Goal: Information Seeking & Learning: Learn about a topic

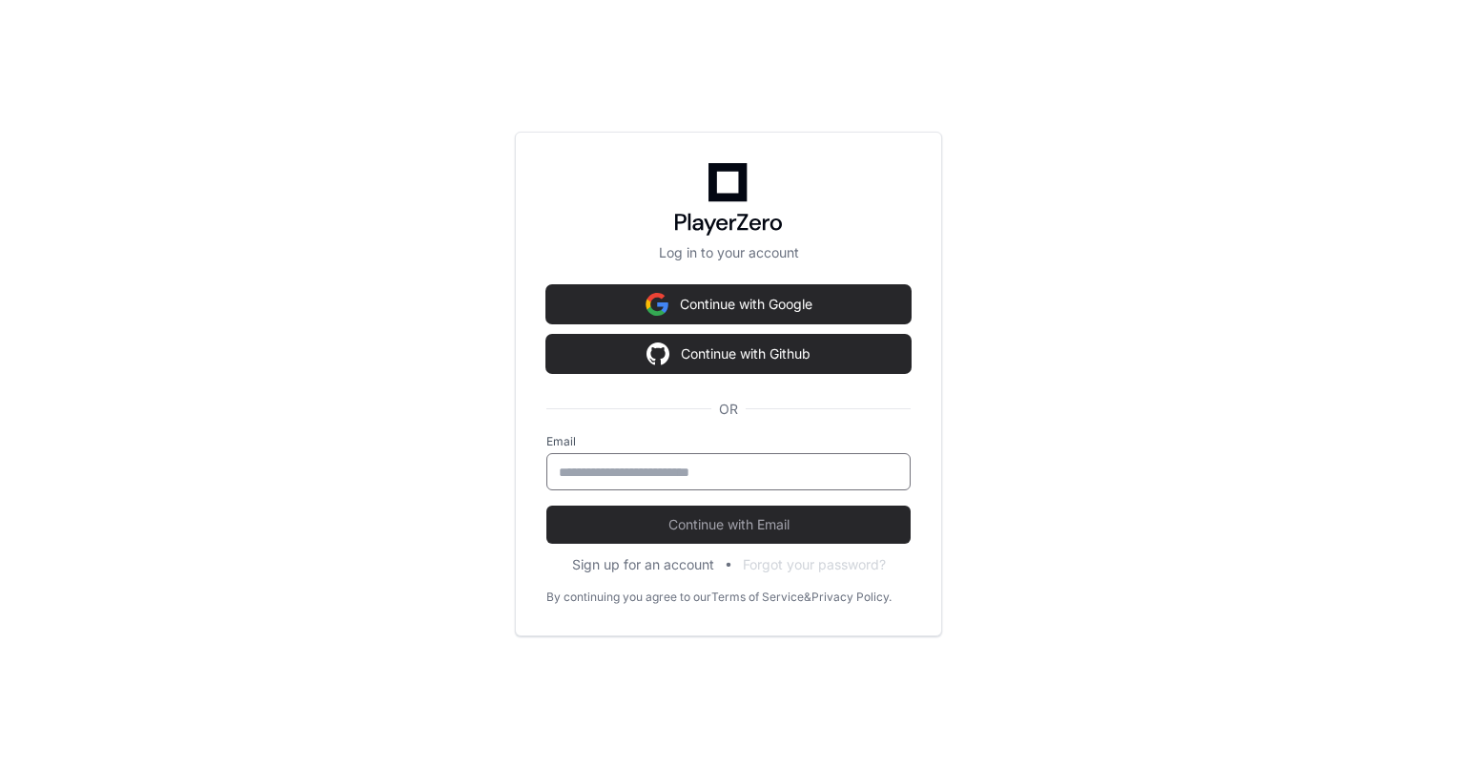
click at [648, 476] on input "email" at bounding box center [729, 472] width 340 height 19
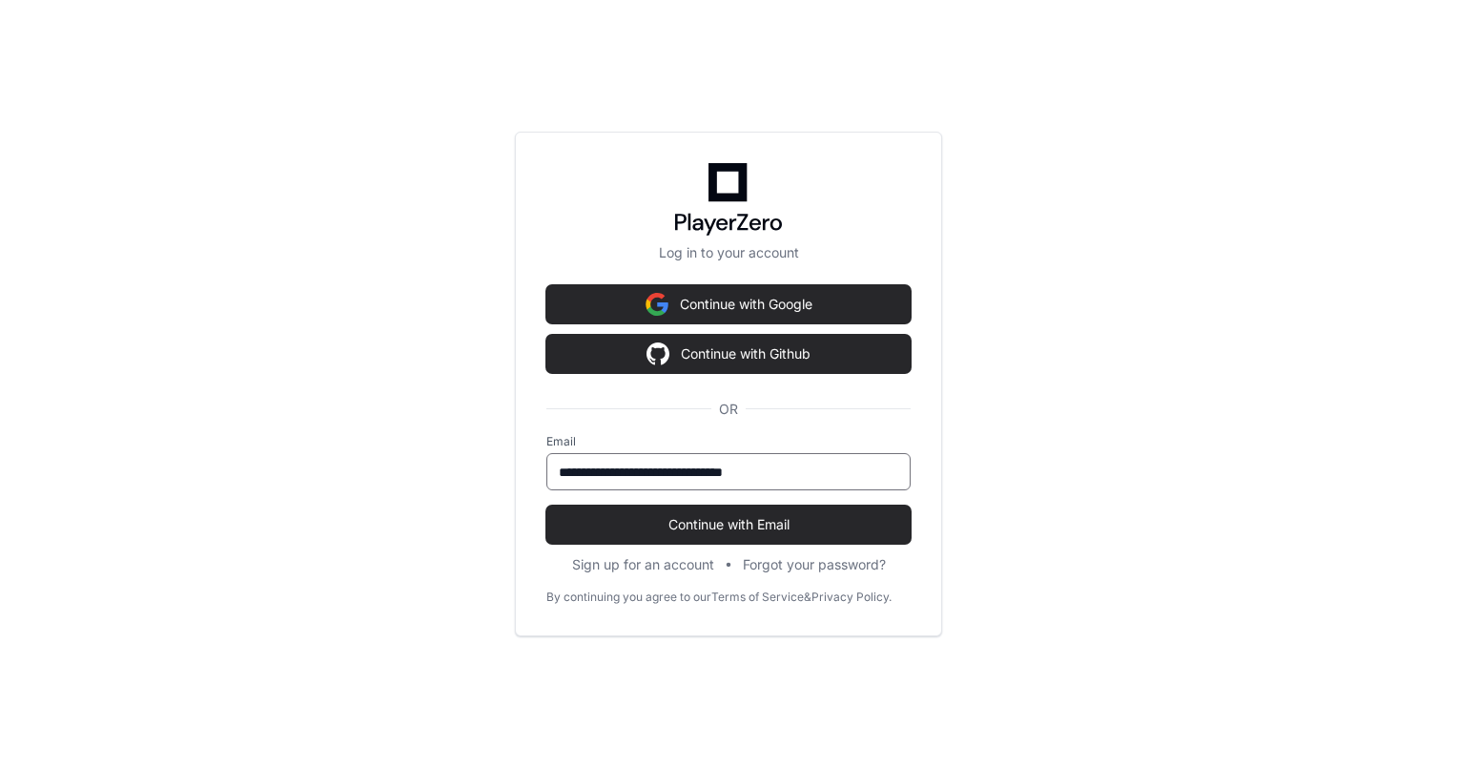
type input "**********"
click at [547, 506] on button "Continue with Email" at bounding box center [729, 525] width 364 height 38
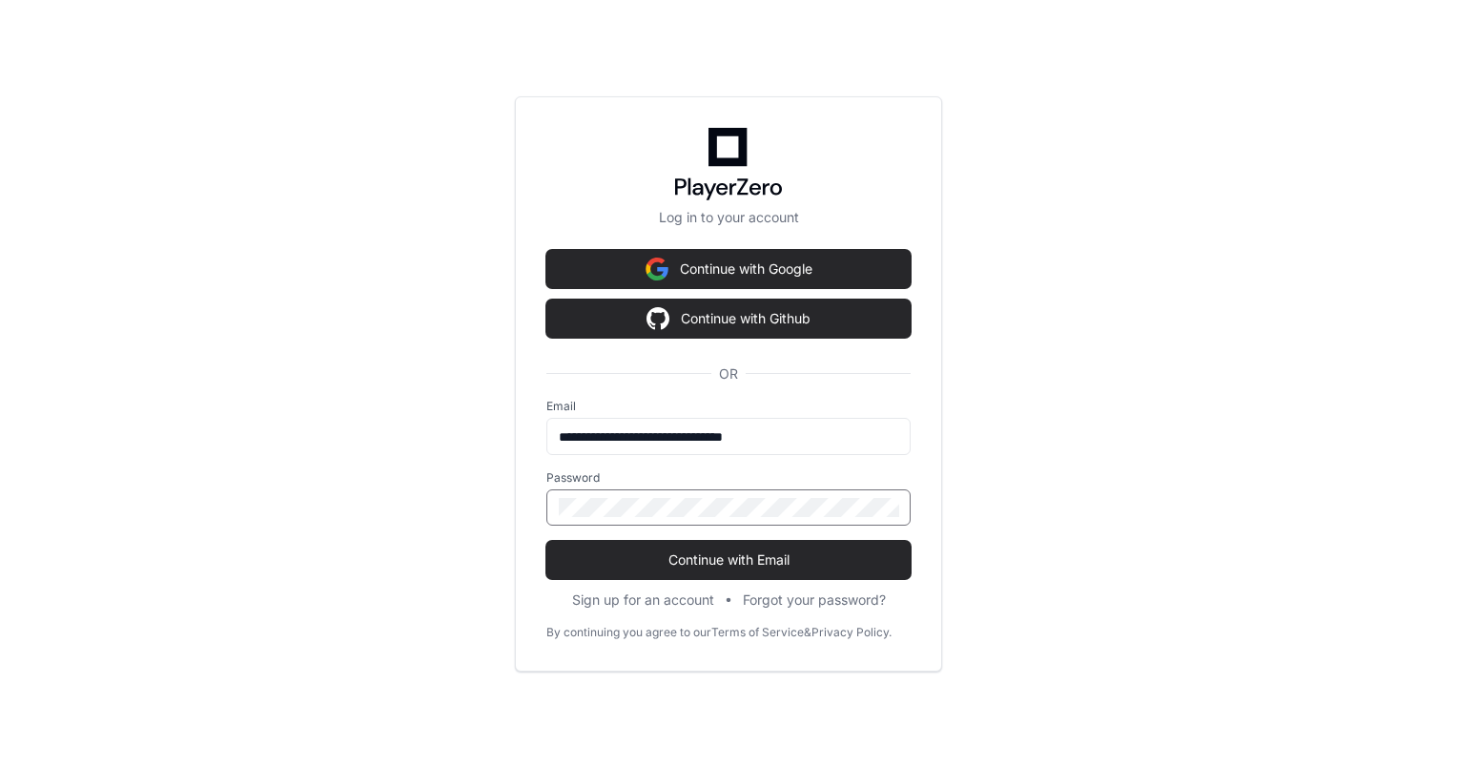
click at [547, 541] on button "Continue with Email" at bounding box center [729, 560] width 364 height 38
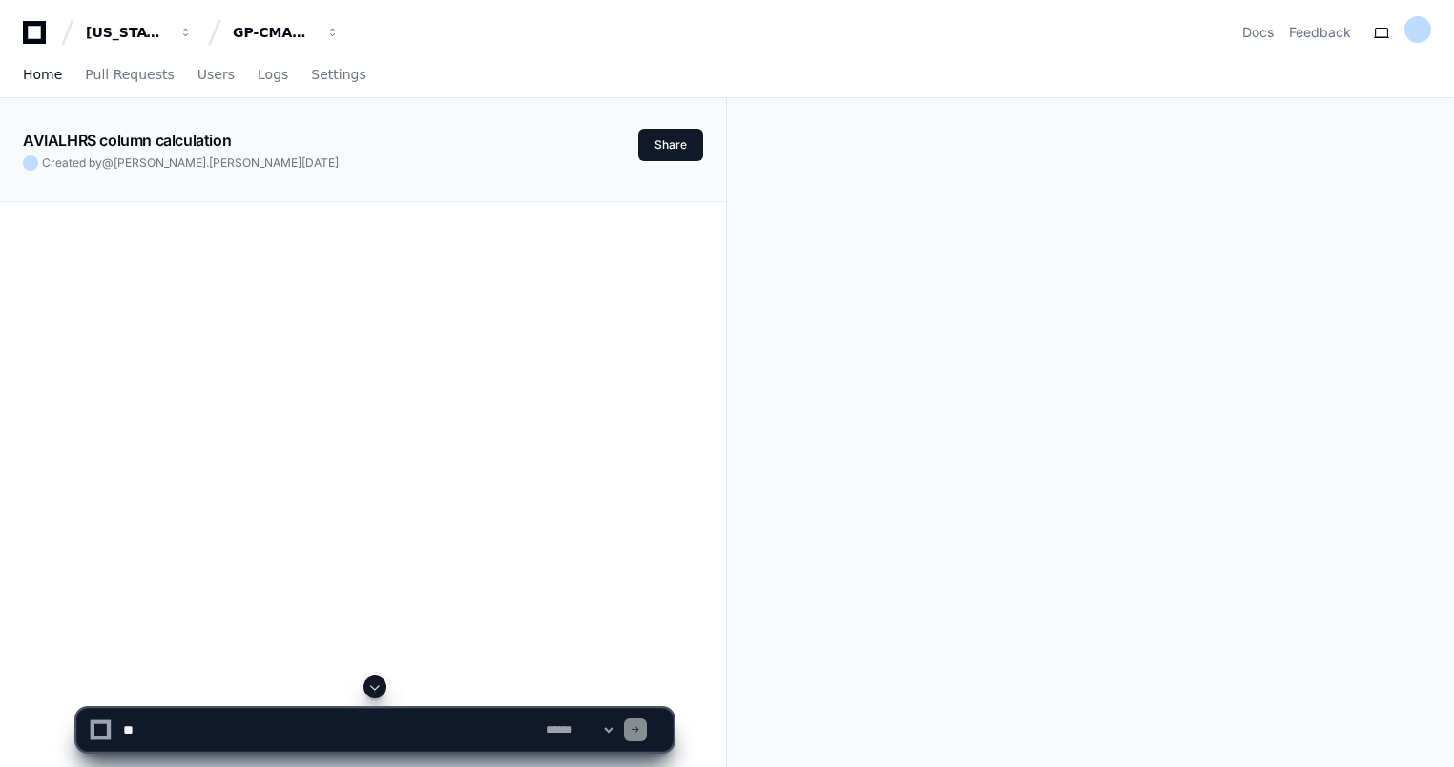
click at [38, 73] on span "Home" at bounding box center [42, 74] width 39 height 11
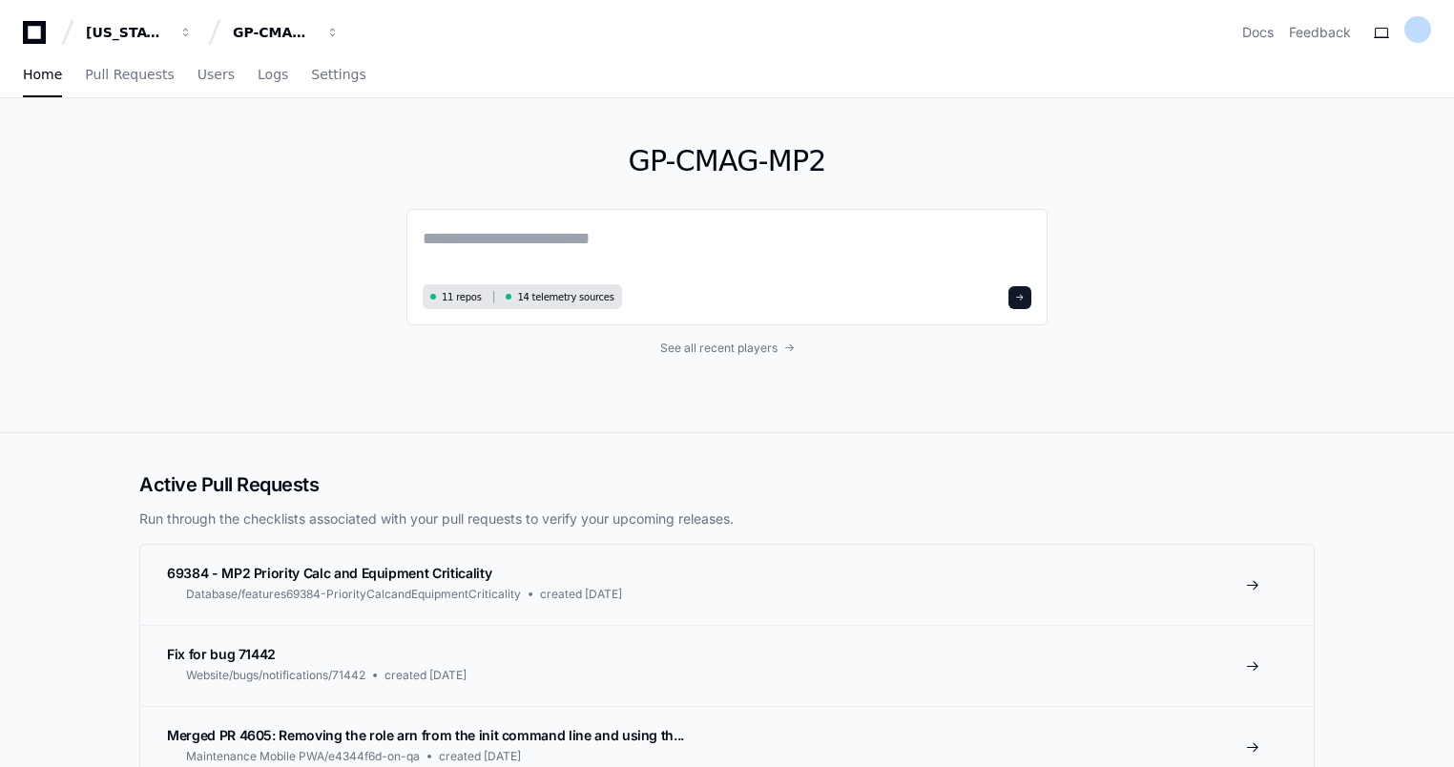
click at [1137, 369] on div "GP-CMAG-MP2 11 repos 14 telemetry sources See all recent players" at bounding box center [726, 265] width 1221 height 334
click at [748, 355] on span "See all recent players" at bounding box center [718, 348] width 117 height 15
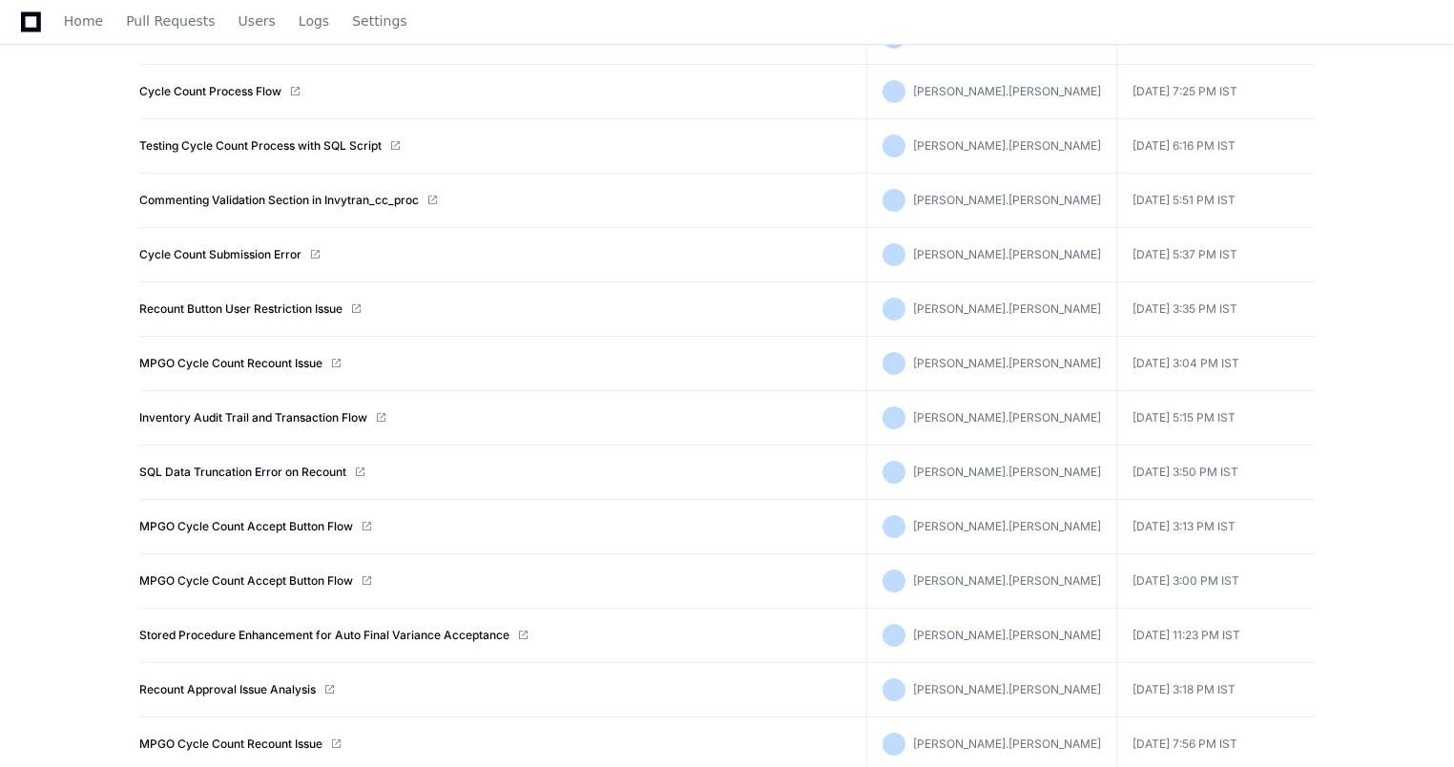
scroll to position [439, 0]
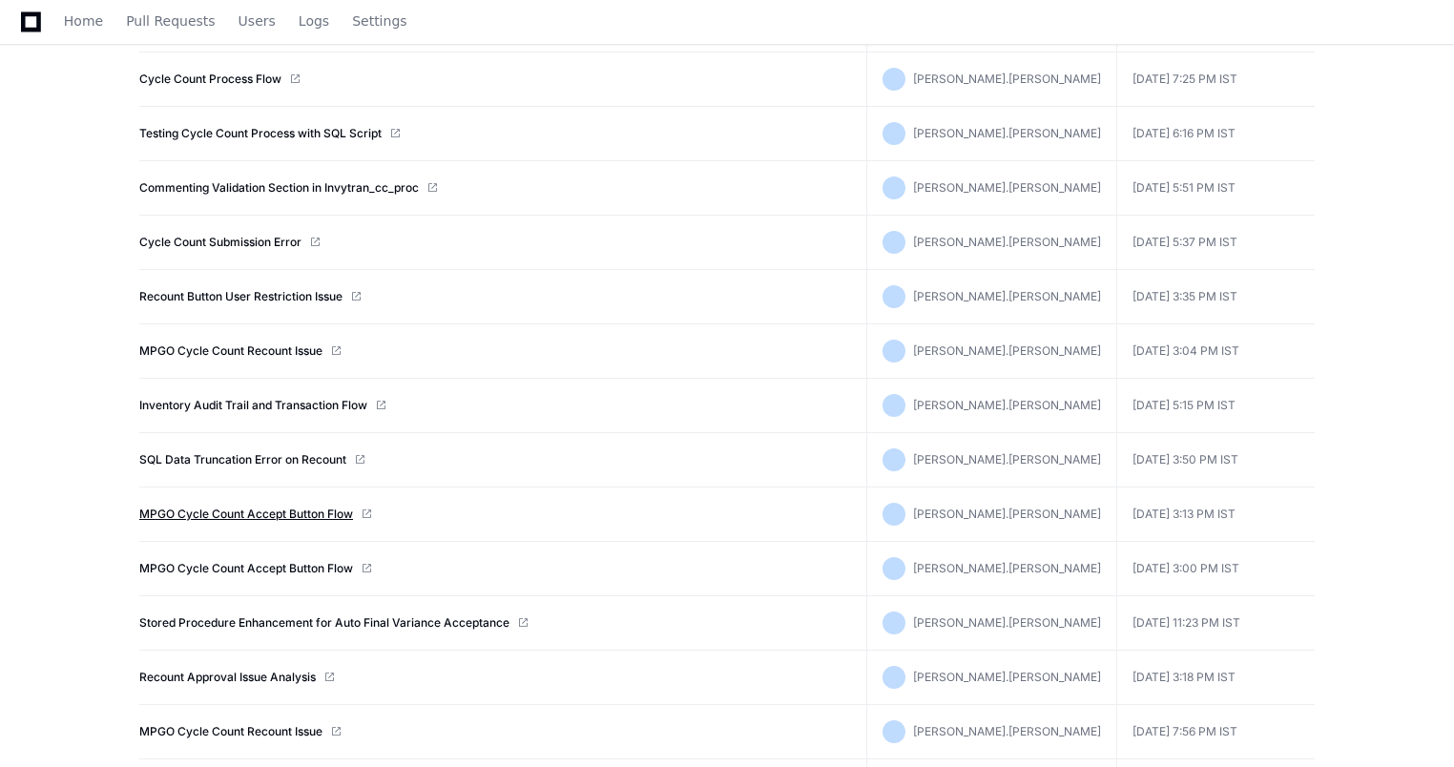
click at [257, 510] on link "MPGO Cycle Count Accept Button Flow" at bounding box center [246, 513] width 214 height 15
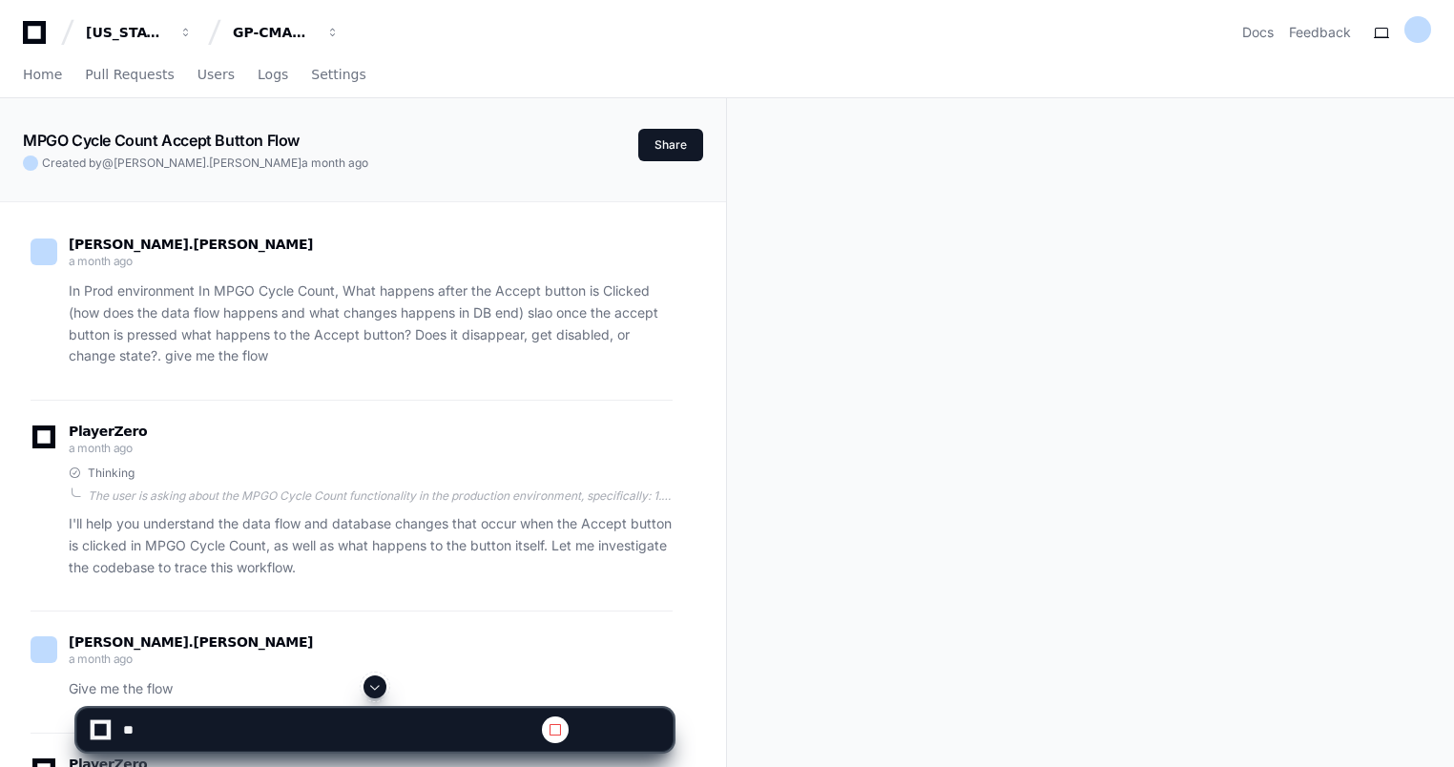
click at [374, 691] on span at bounding box center [374, 686] width 15 height 15
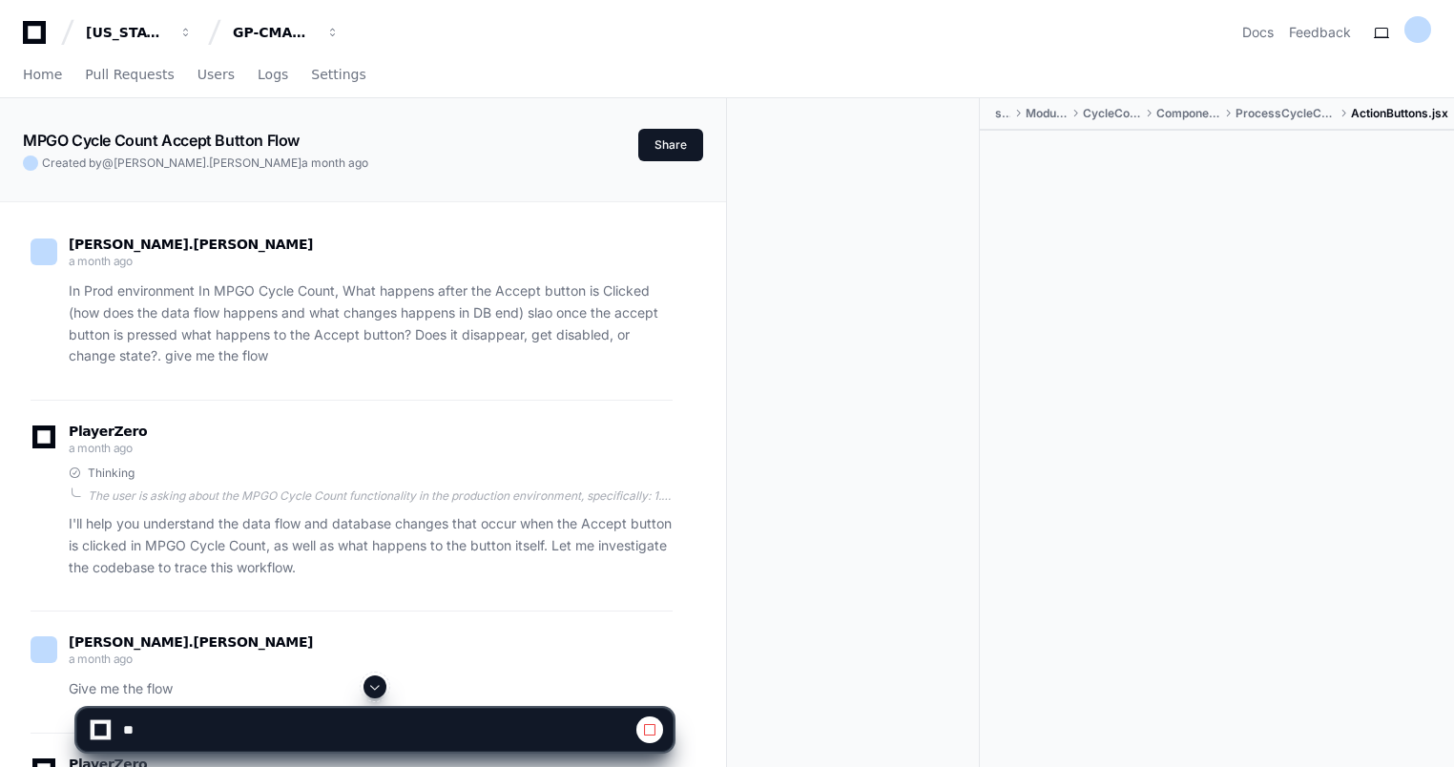
click at [374, 691] on span at bounding box center [374, 686] width 15 height 15
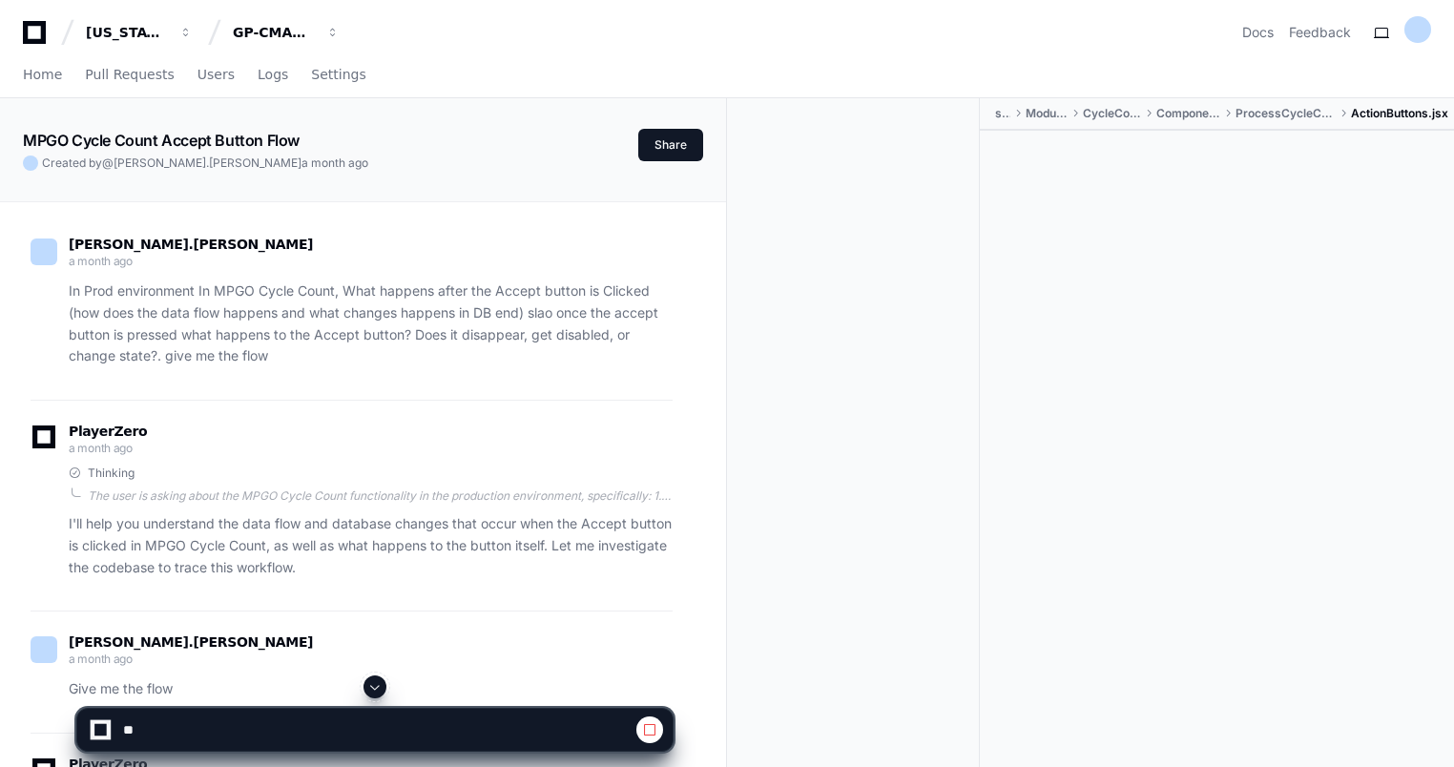
click at [374, 691] on span at bounding box center [374, 686] width 15 height 15
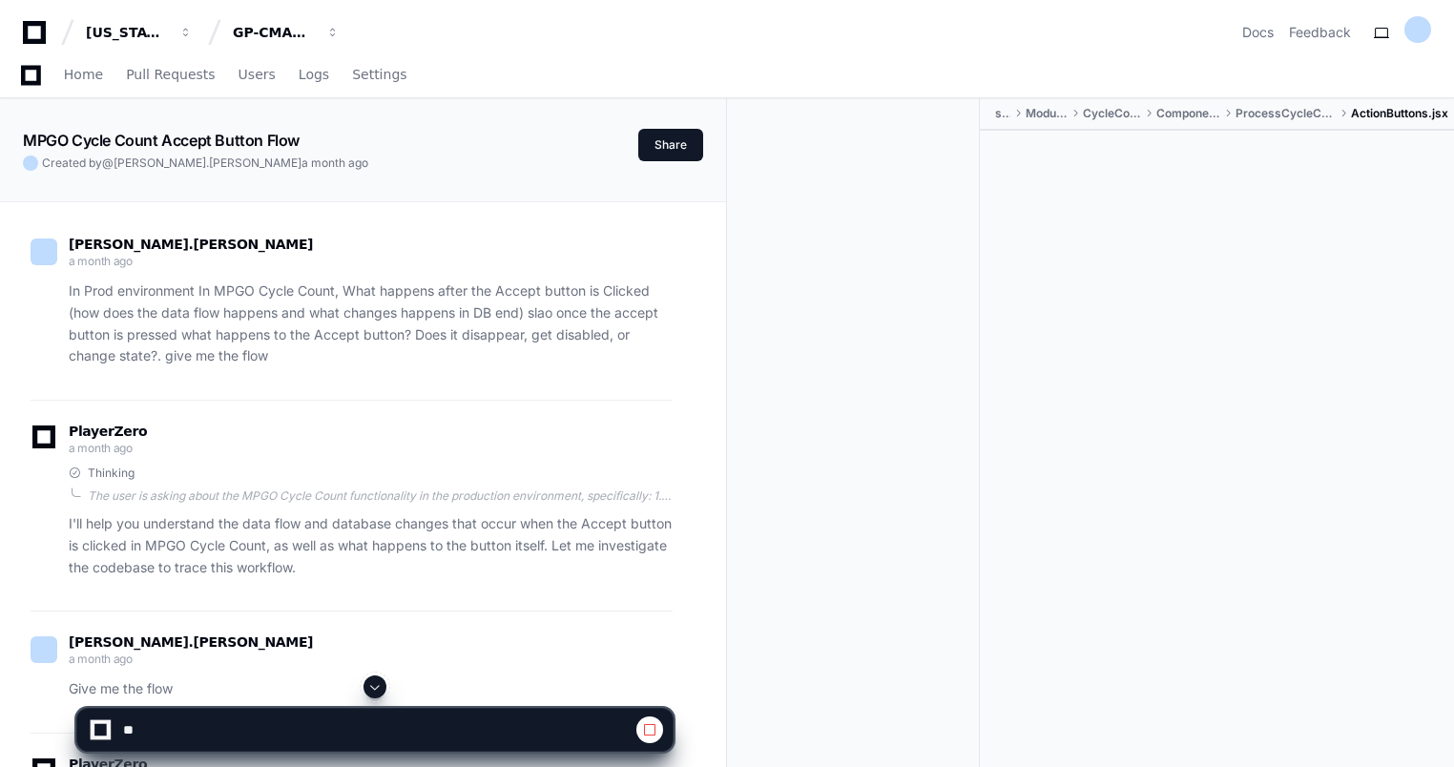
click at [374, 691] on span at bounding box center [374, 686] width 15 height 15
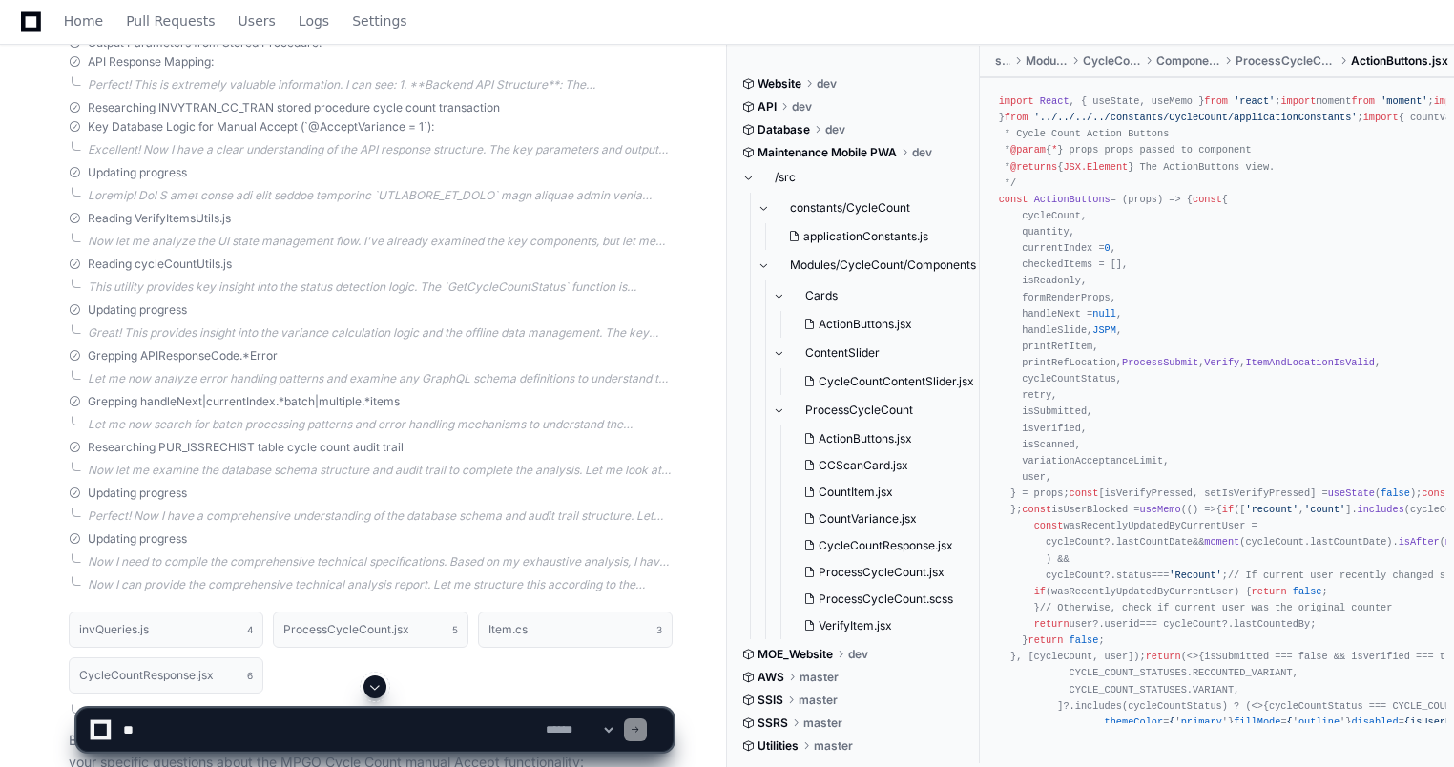
click at [374, 691] on span at bounding box center [374, 686] width 15 height 15
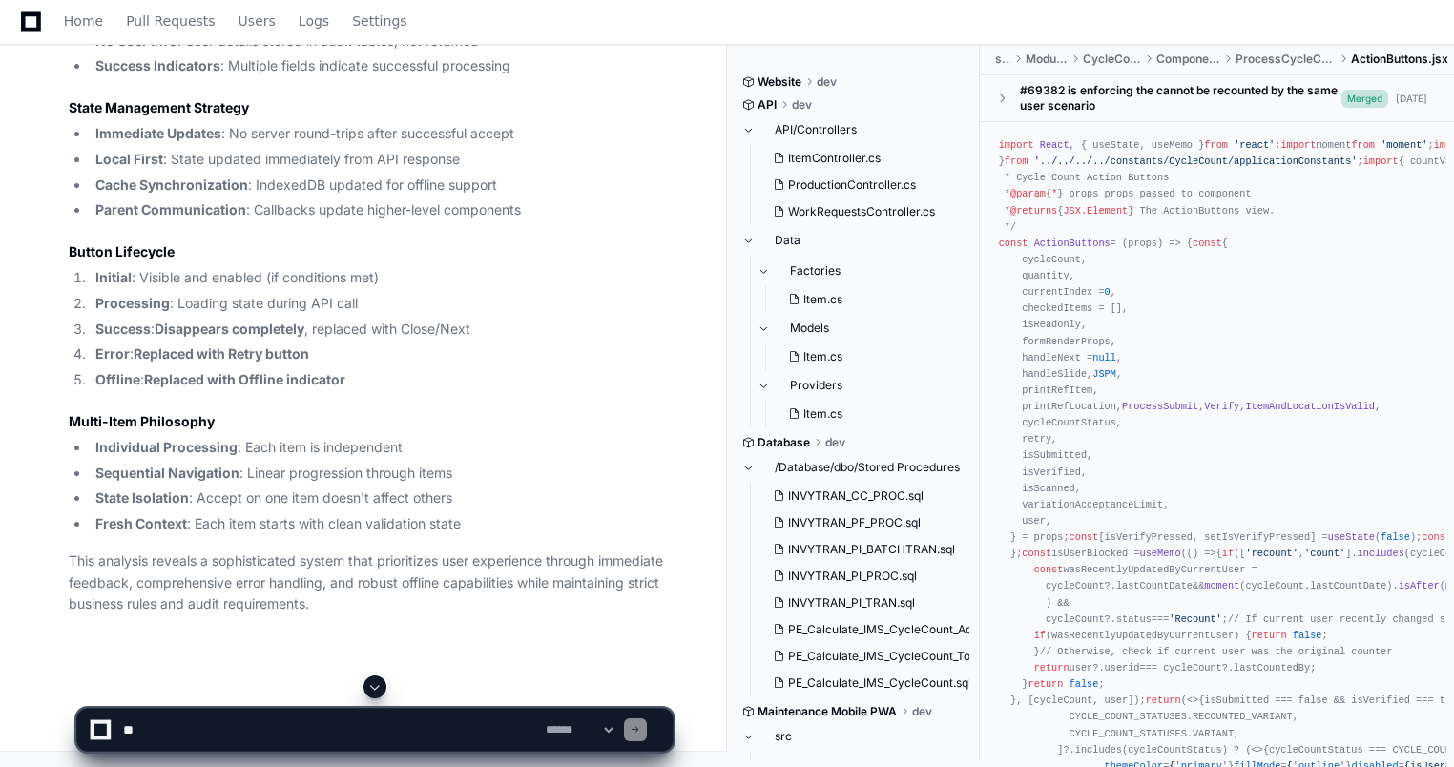
scroll to position [15109, 0]
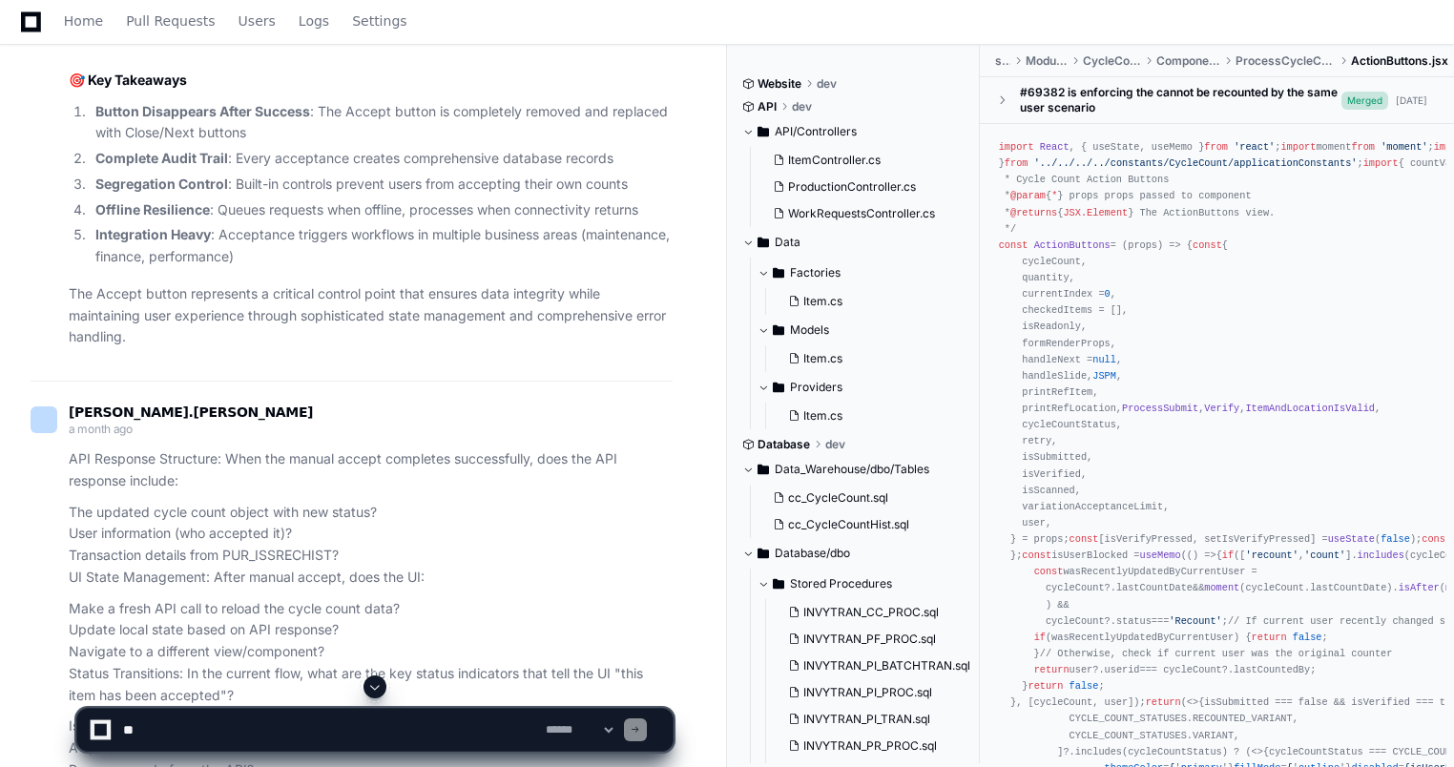
scroll to position [7325, 0]
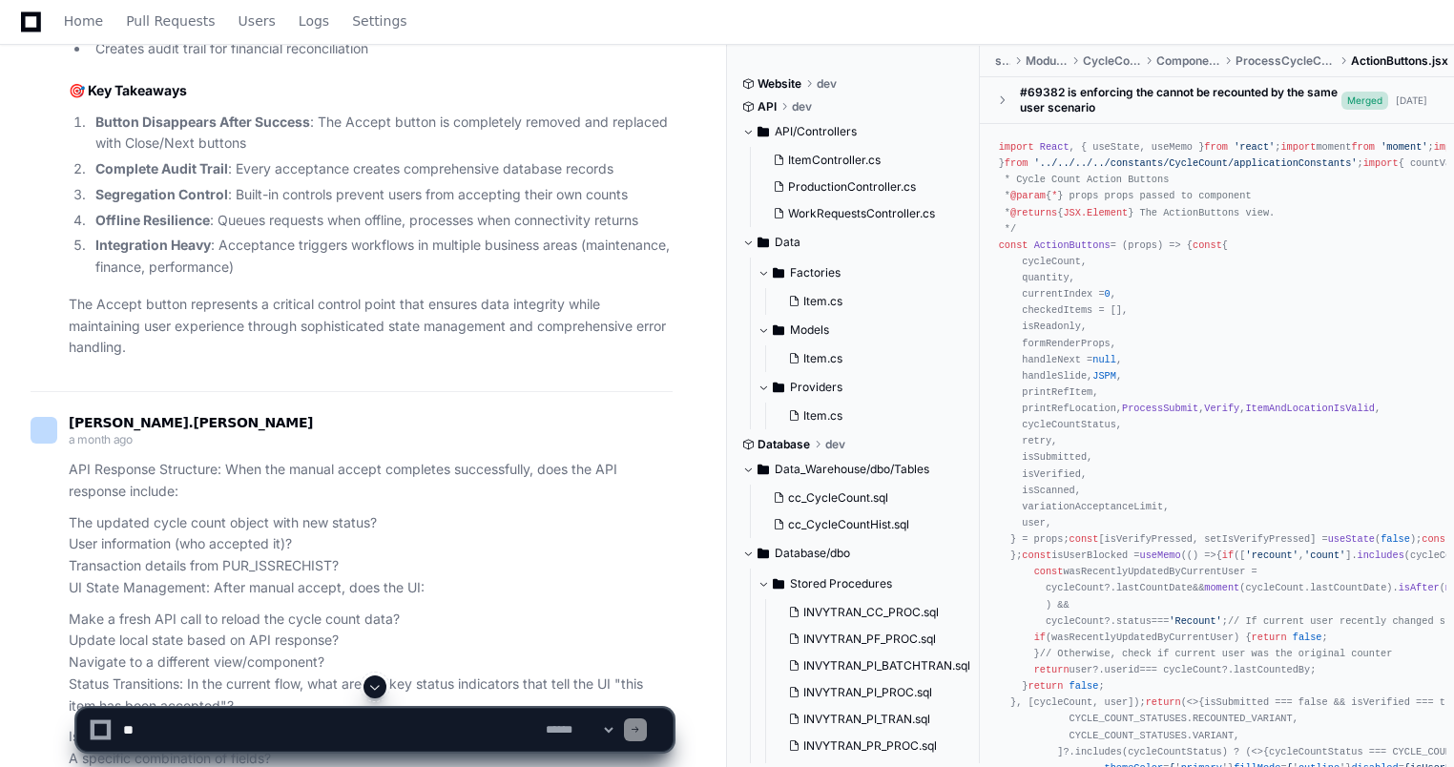
click at [602, 449] on div "keerthana.parameshwaran a month ago" at bounding box center [352, 433] width 642 height 32
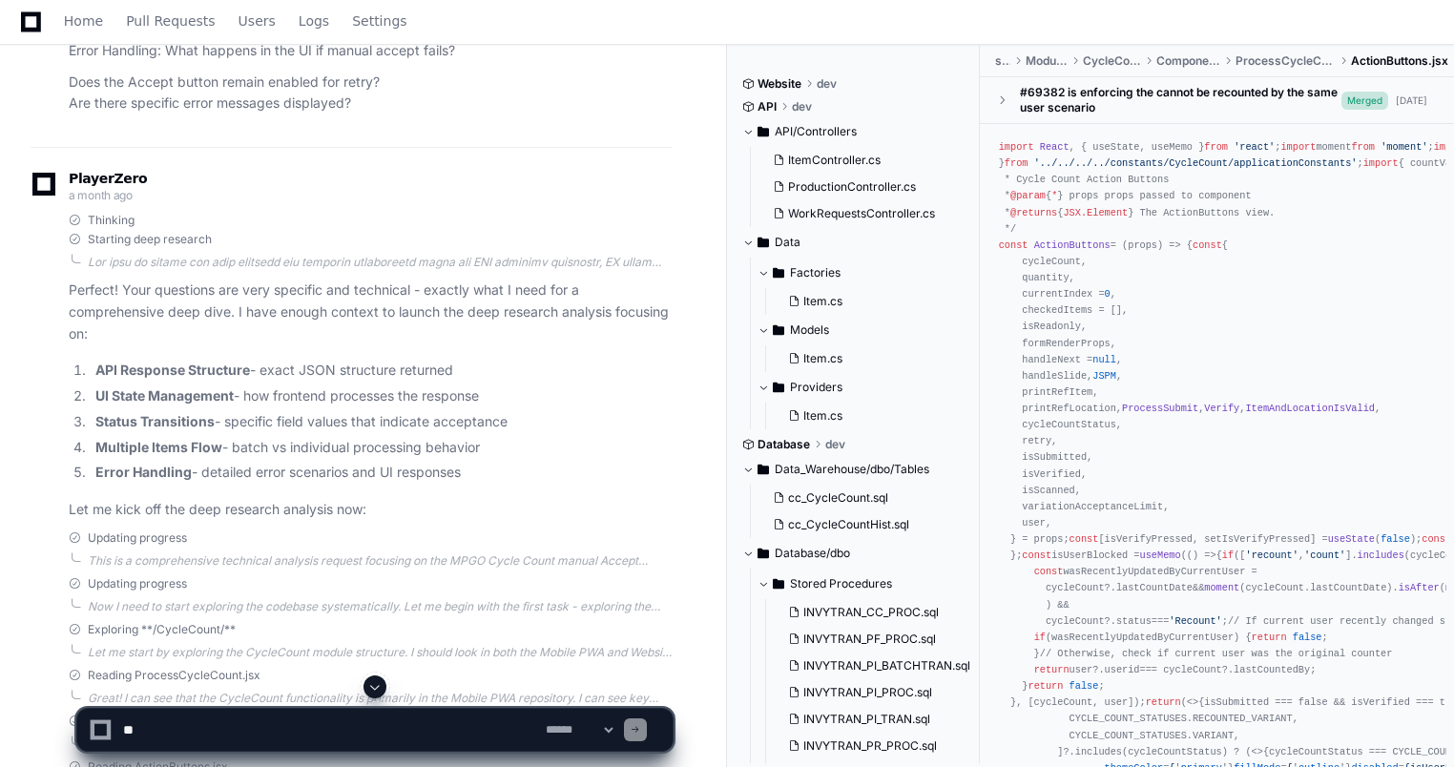
scroll to position [8317, 0]
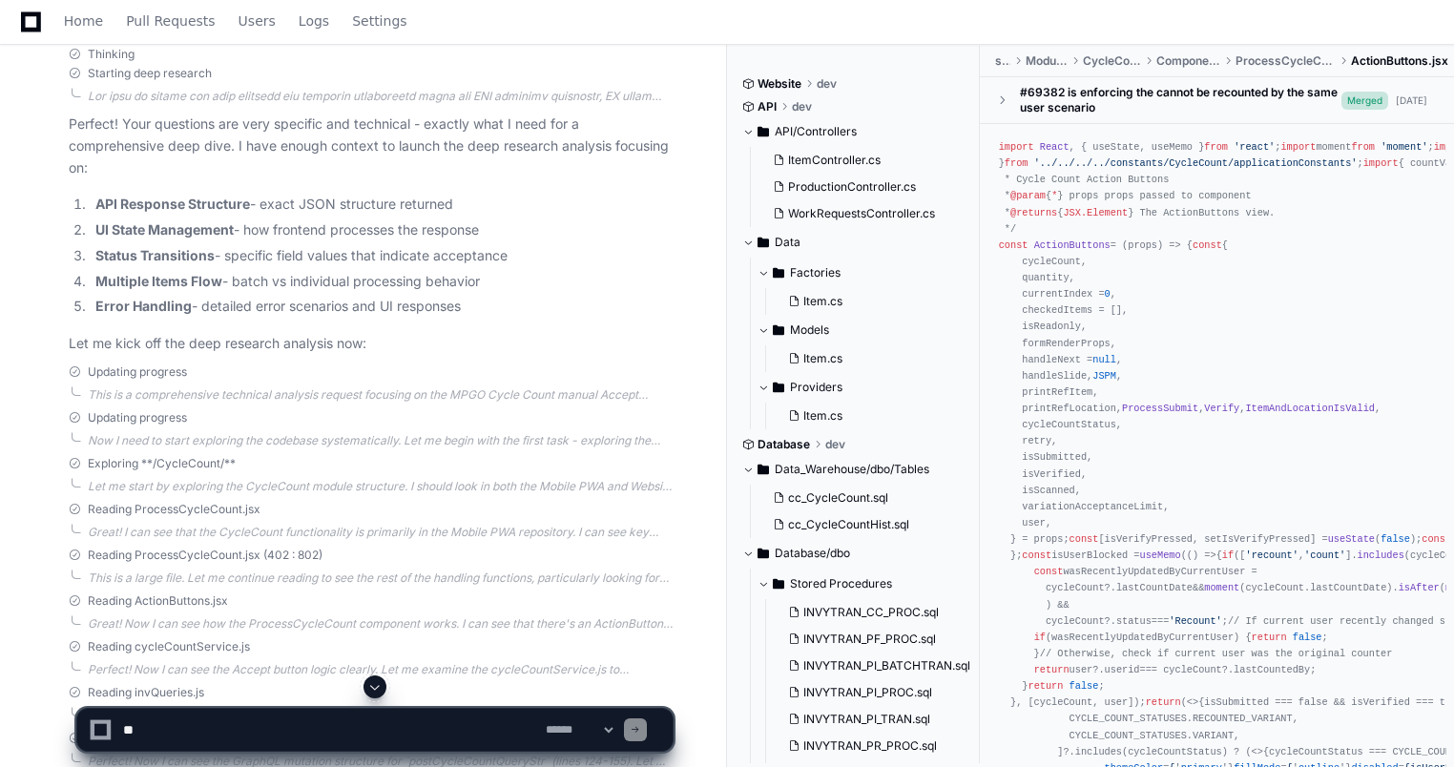
click at [379, 686] on span at bounding box center [374, 686] width 15 height 15
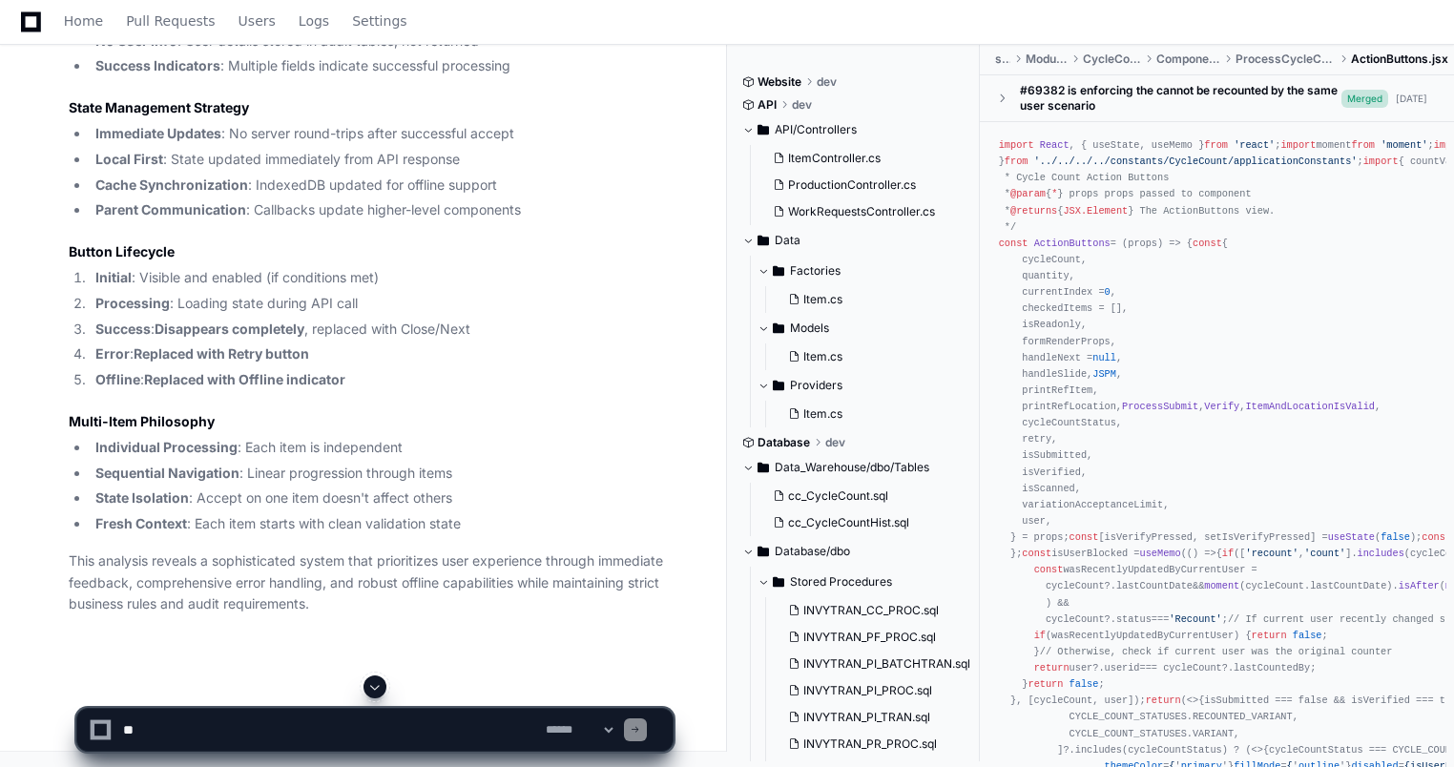
scroll to position [15109, 0]
click at [549, 509] on ul "Individual Processing : Each item is independent Sequential Navigation : Linear…" at bounding box center [371, 486] width 604 height 98
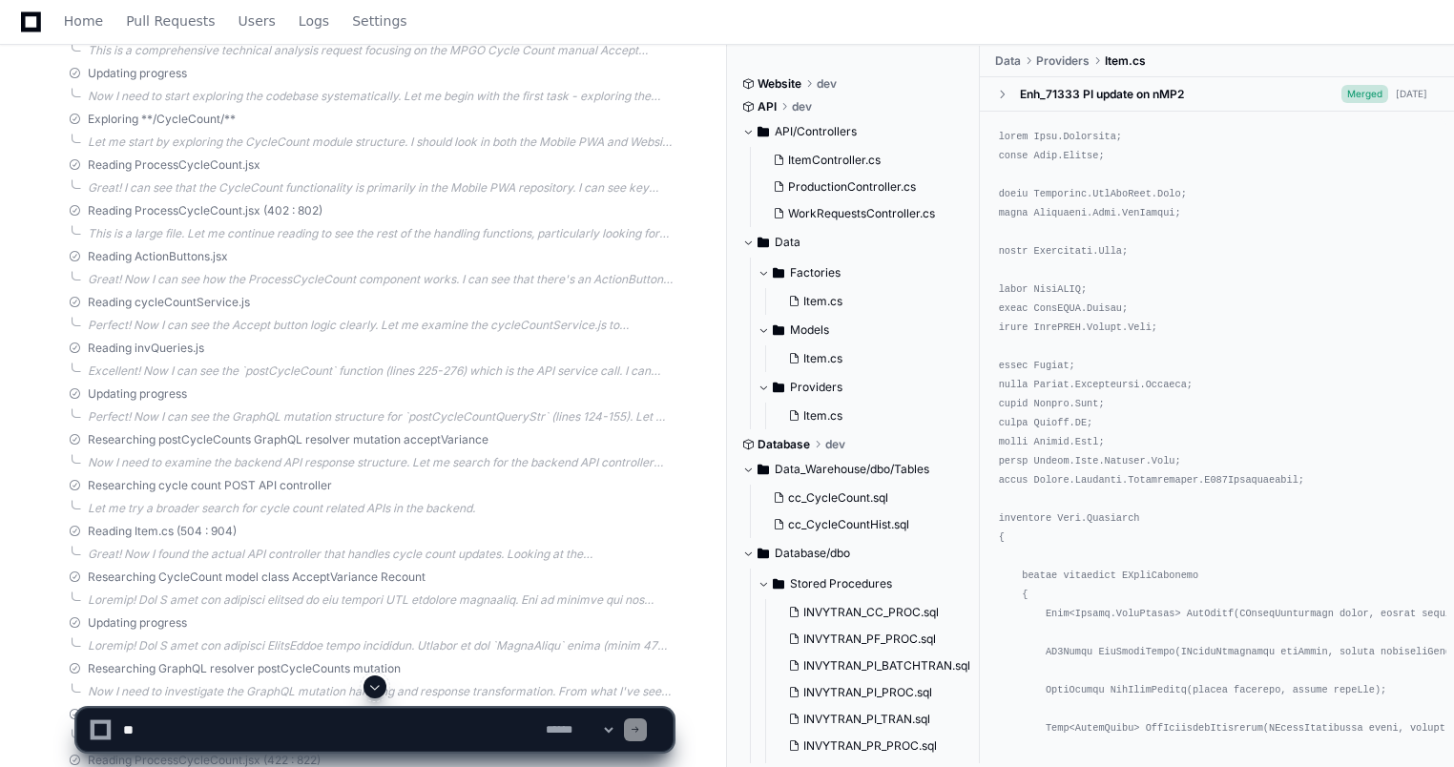
scroll to position [8661, 0]
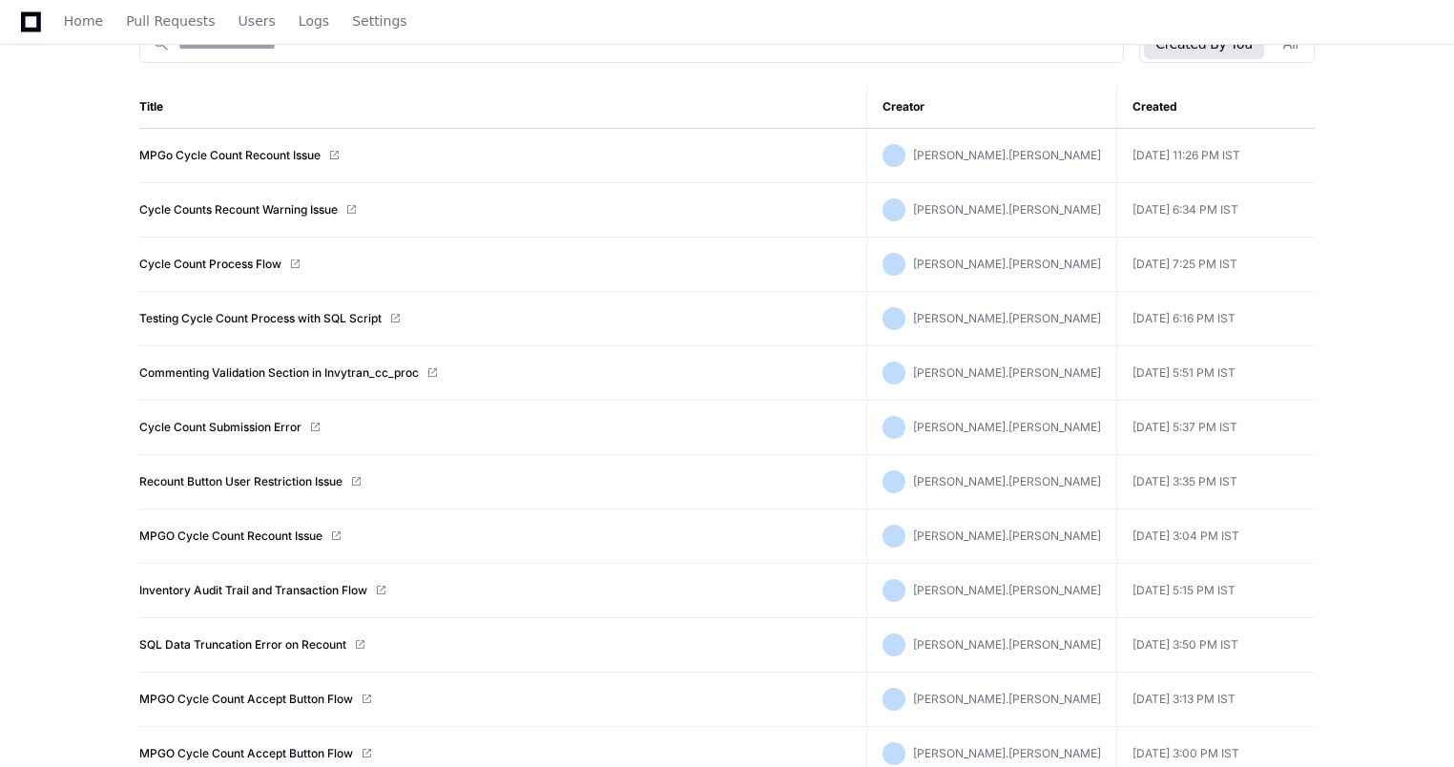
scroll to position [242, 0]
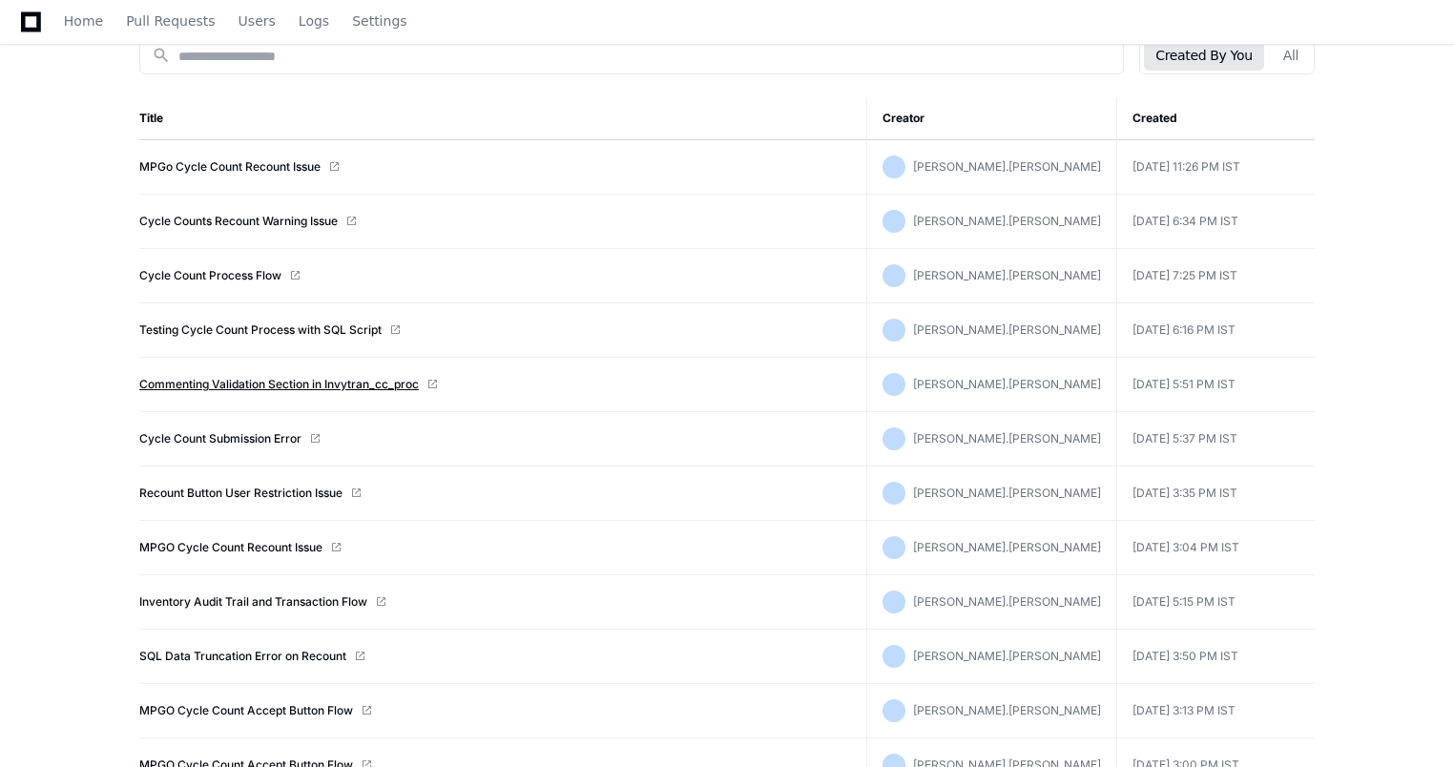
click at [328, 378] on link "Commenting Validation Section in Invytran_cc_proc" at bounding box center [278, 384] width 279 height 15
click at [257, 546] on link "MPGO Cycle Count Recount Issue" at bounding box center [230, 547] width 183 height 15
click at [248, 276] on link "Cycle Count Process Flow" at bounding box center [210, 275] width 142 height 15
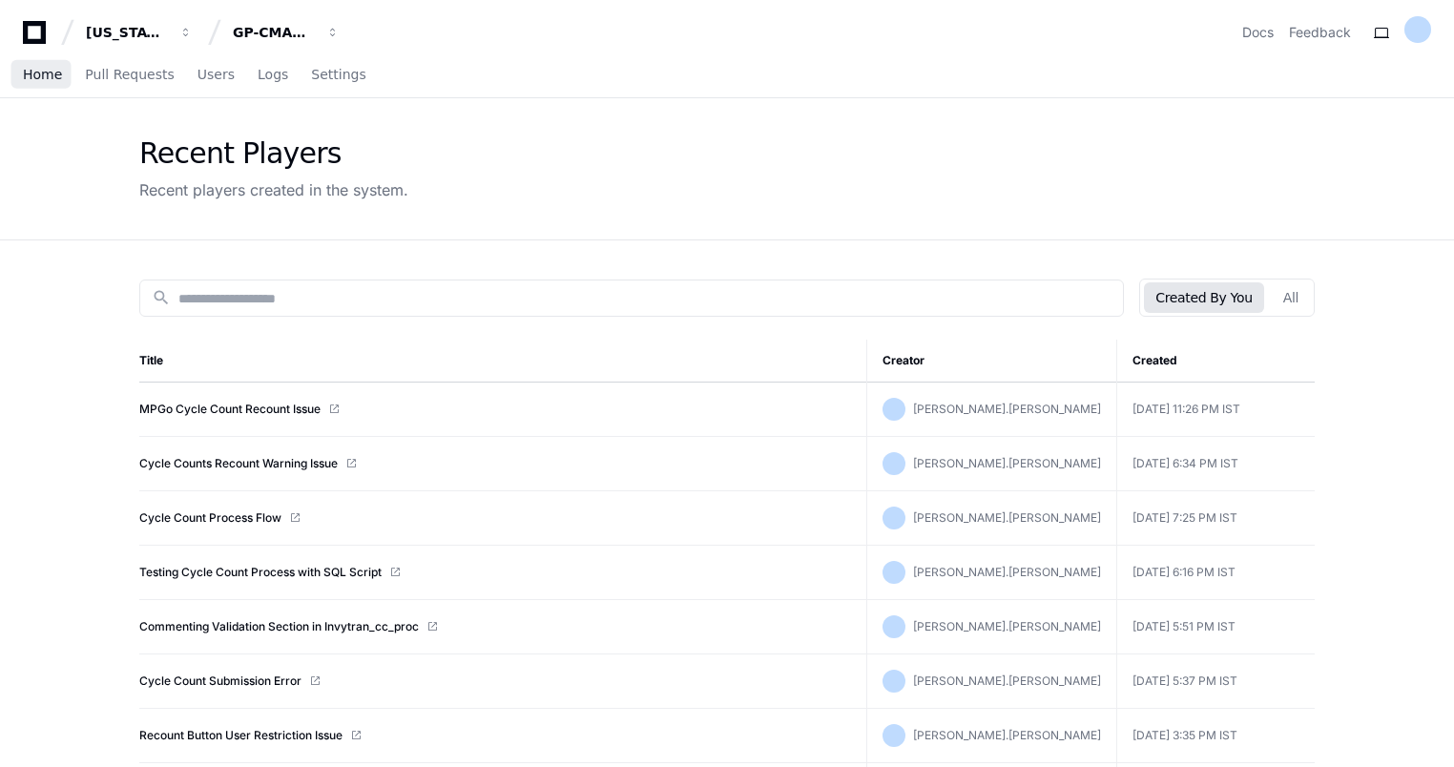
click at [40, 77] on span "Home" at bounding box center [42, 74] width 39 height 11
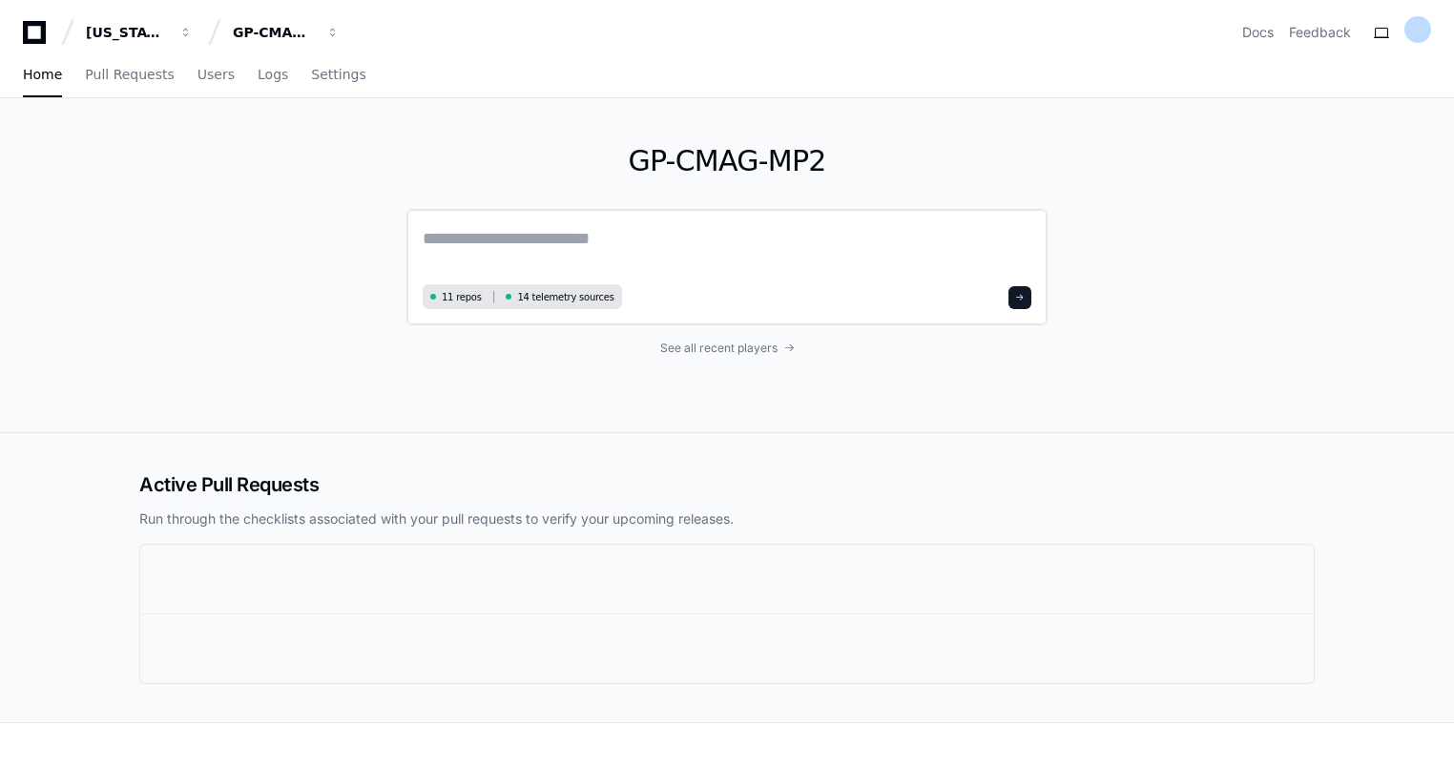
click at [460, 221] on div "11 repos 14 telemetry sources" at bounding box center [726, 267] width 641 height 116
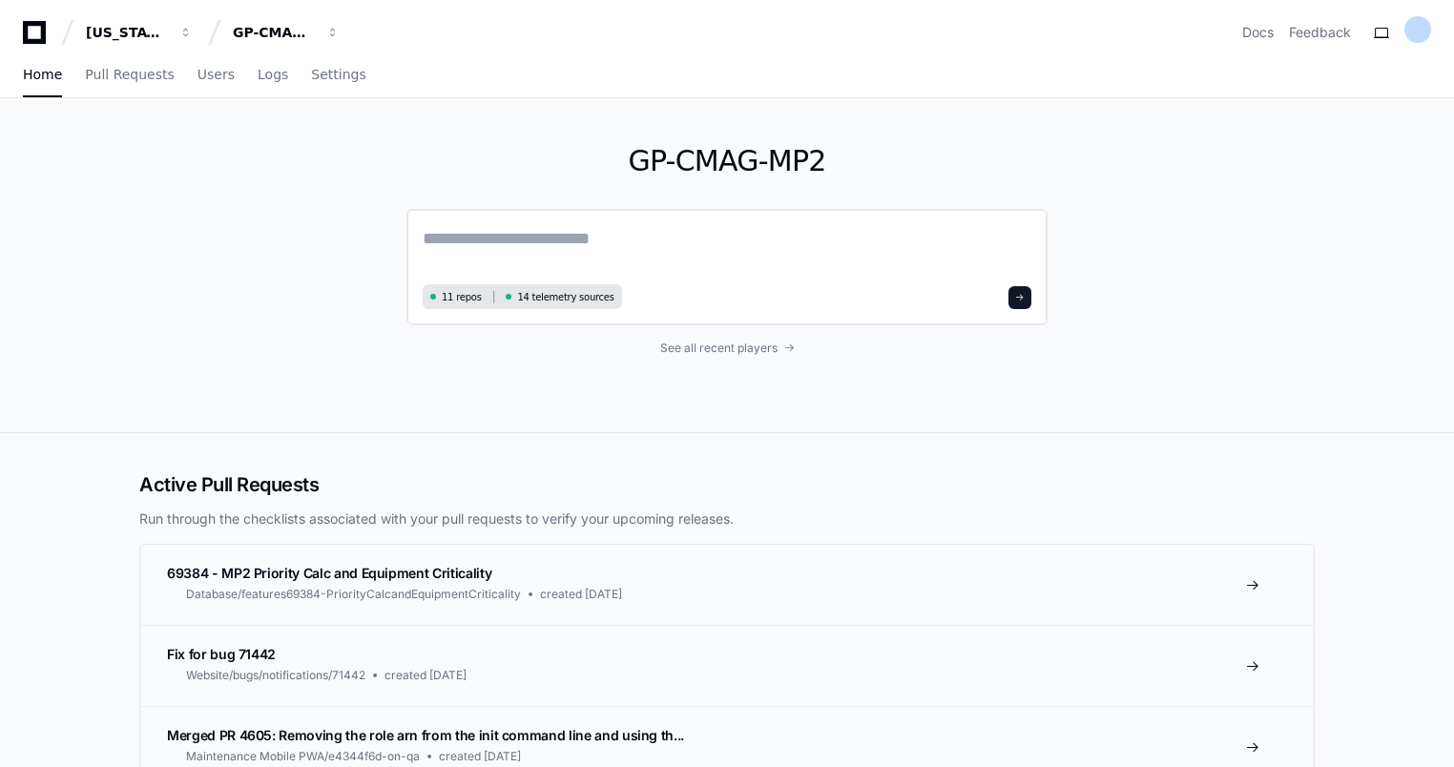
click at [455, 232] on textarea at bounding box center [727, 251] width 609 height 53
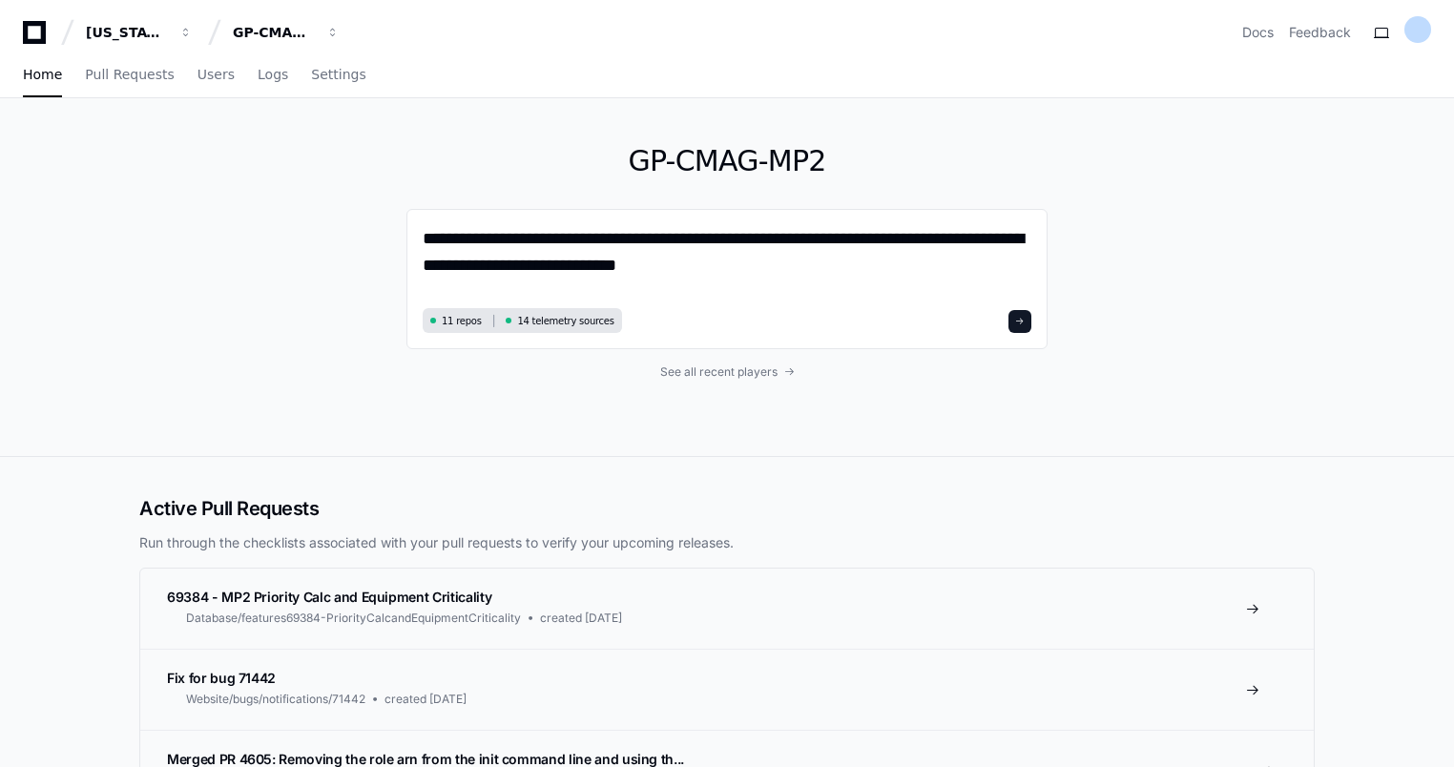
type textarea "**********"
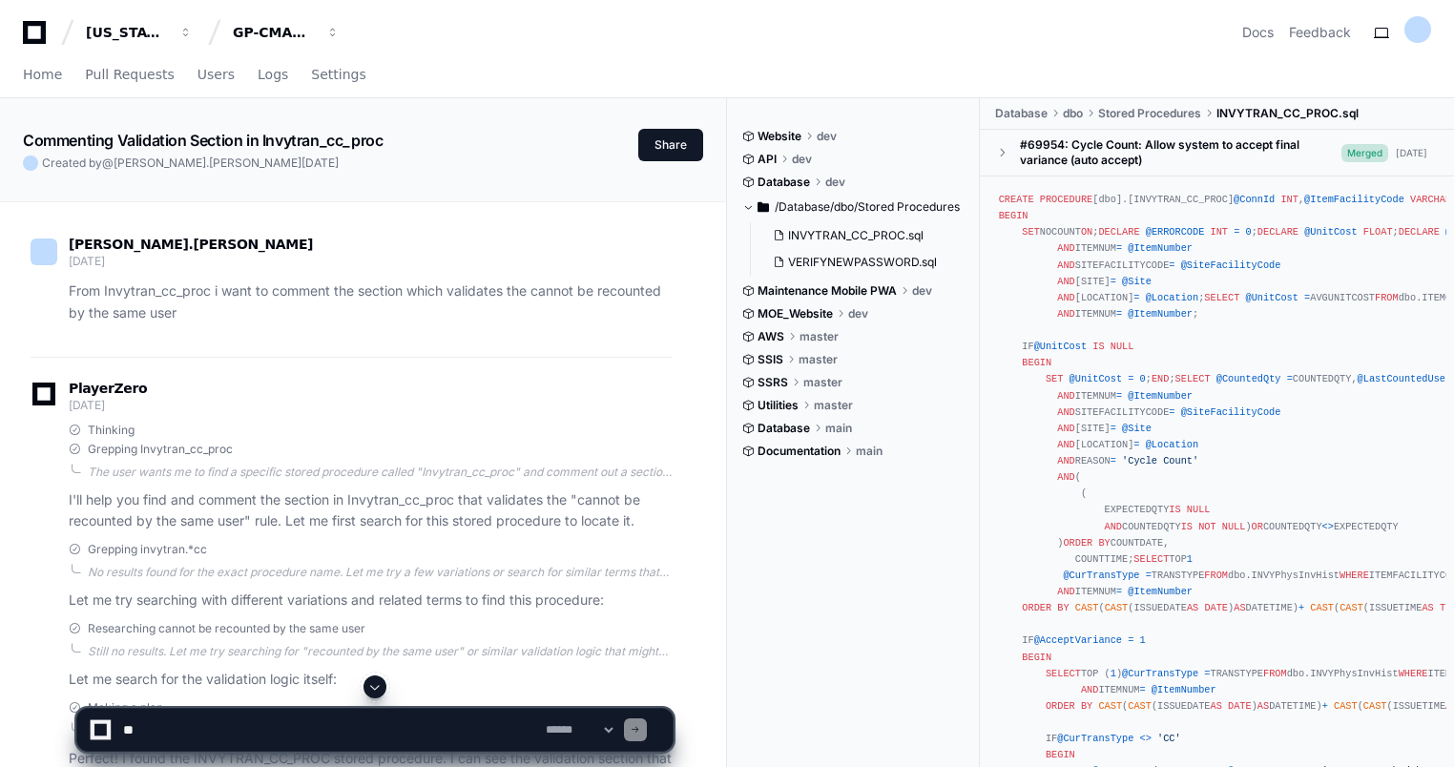
click at [382, 683] on span at bounding box center [374, 686] width 15 height 15
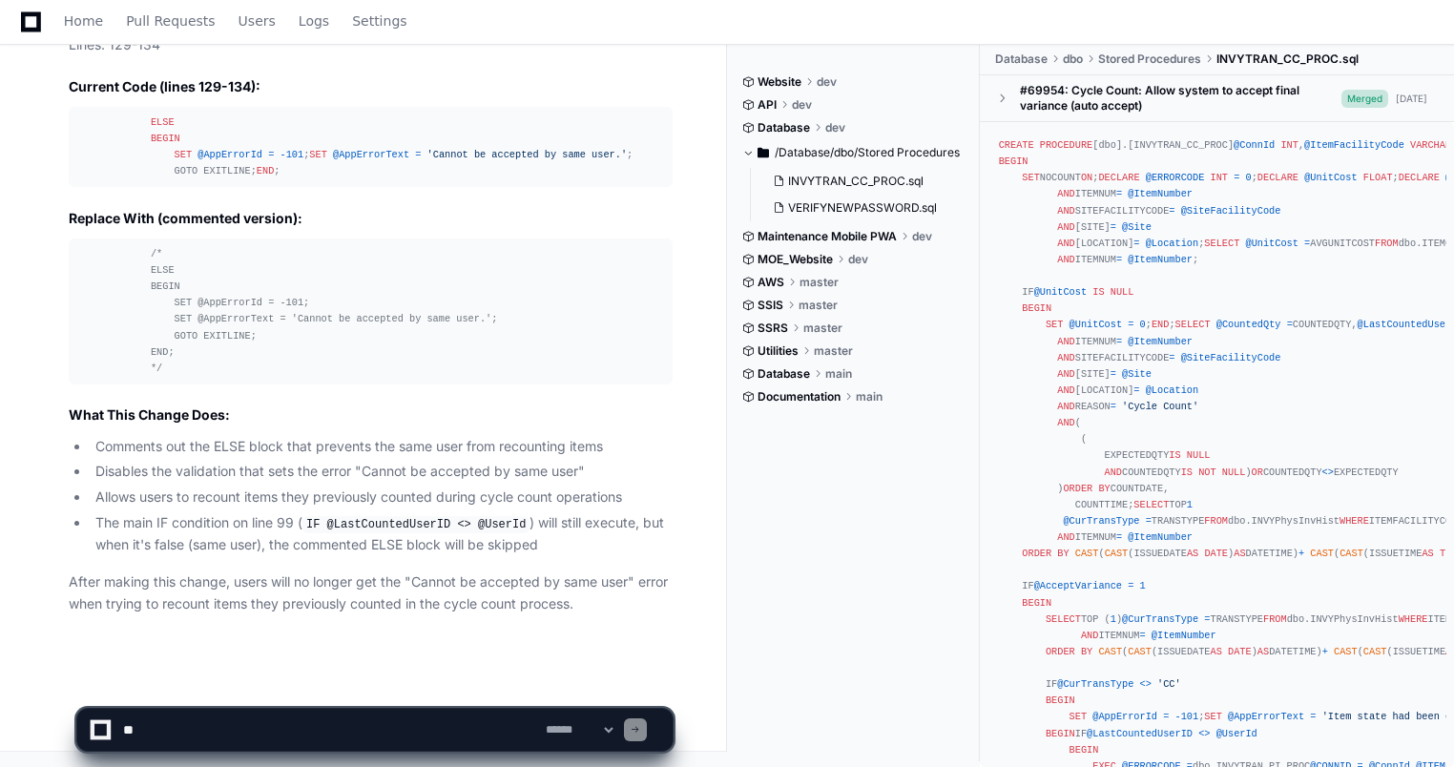
scroll to position [1657, 0]
click at [448, 519] on code "IF @LastCountedUserID <> @UserId" at bounding box center [415, 524] width 227 height 17
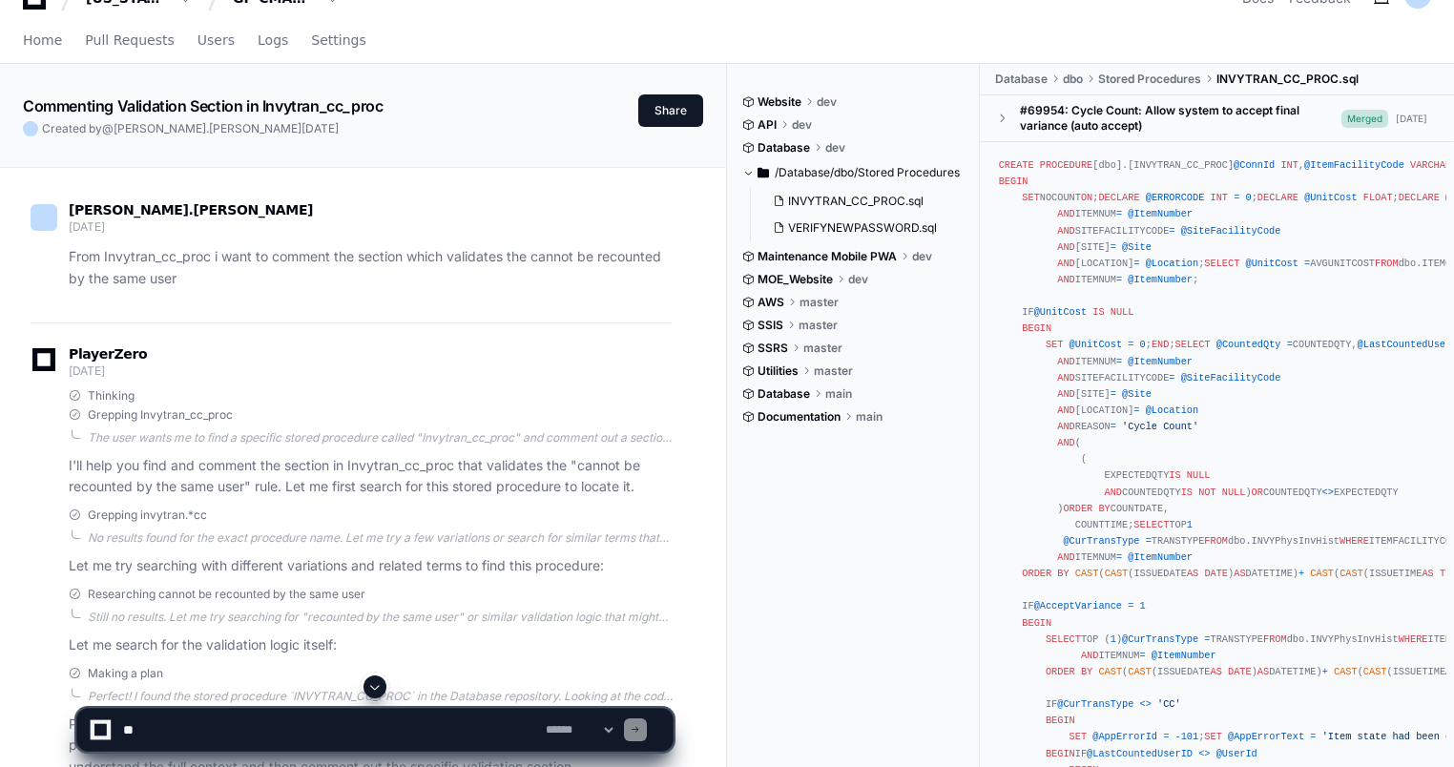
scroll to position [0, 0]
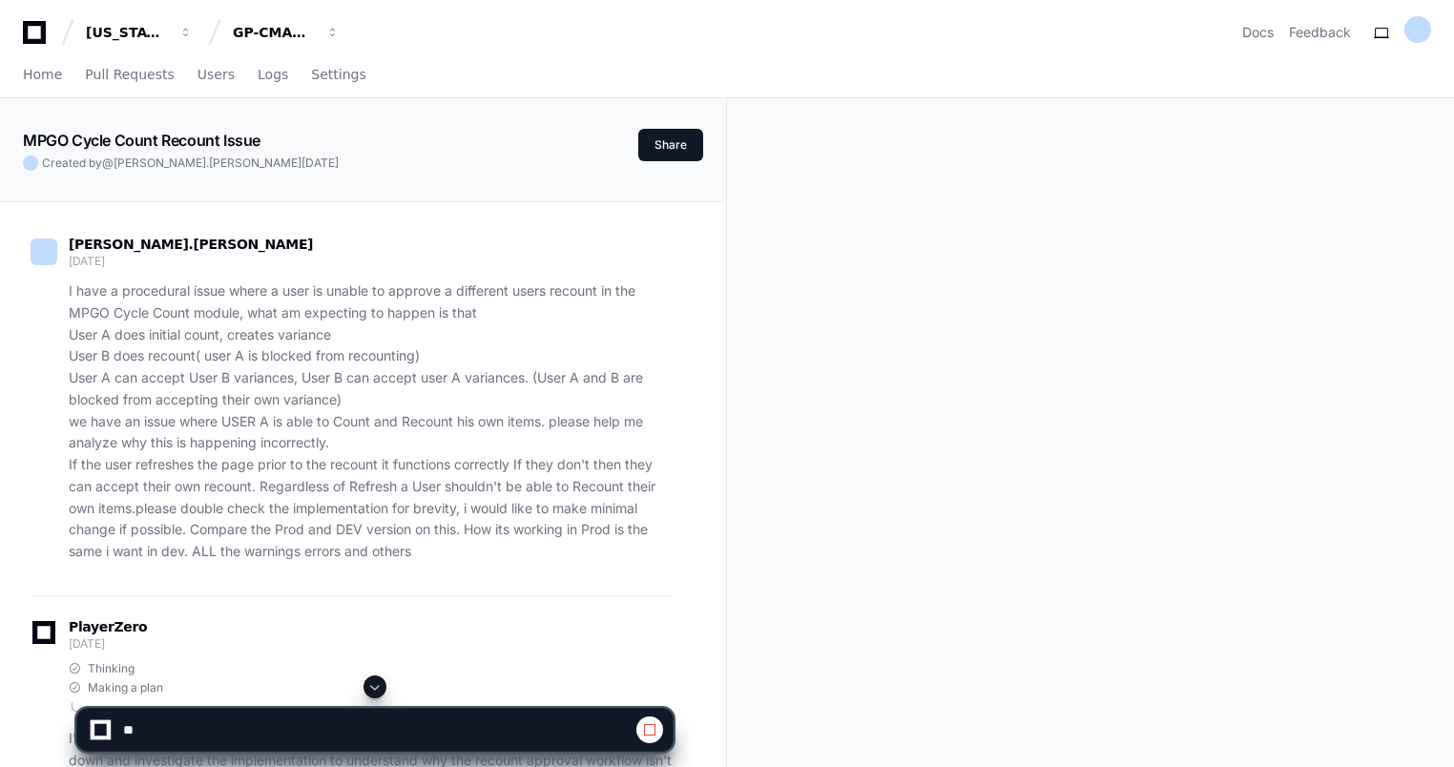
click at [377, 678] on button at bounding box center [374, 686] width 23 height 23
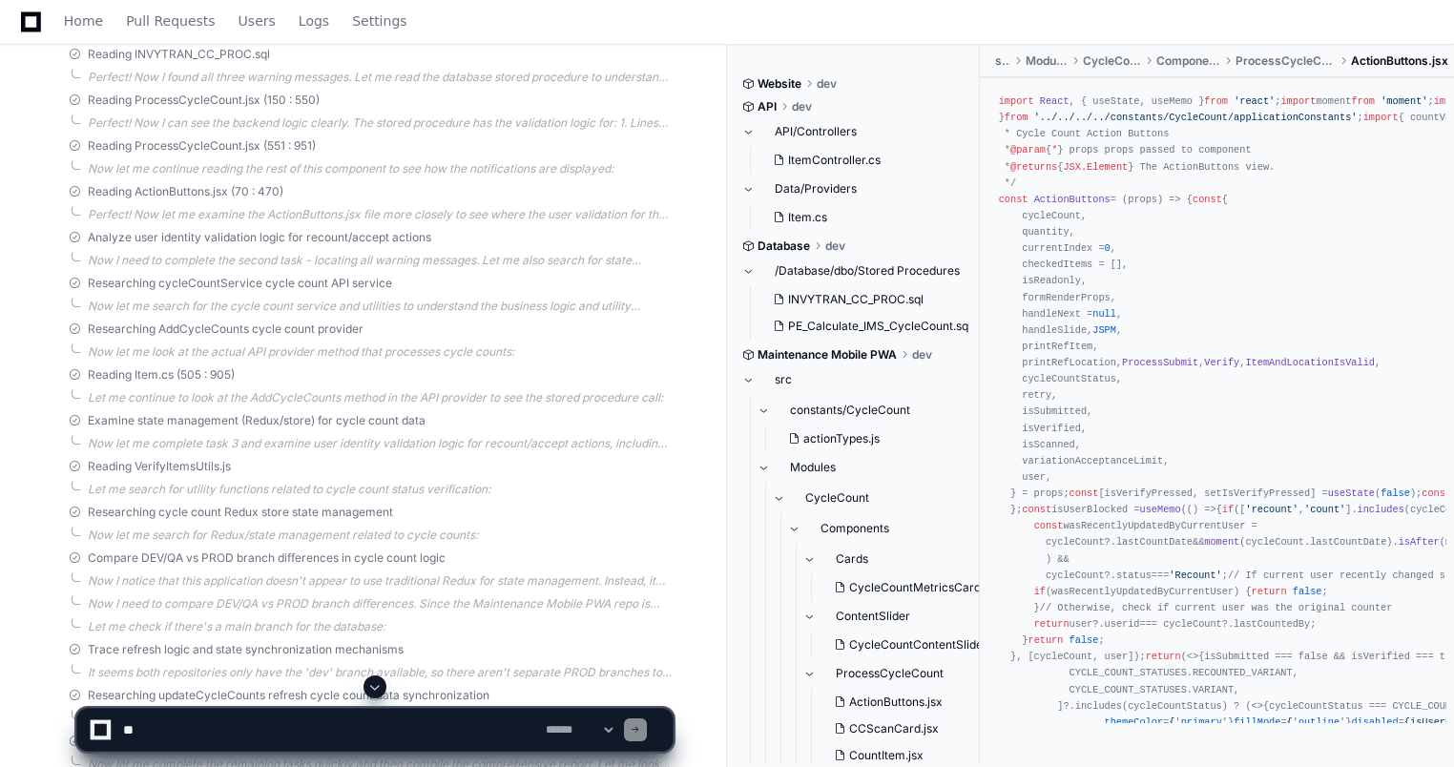
click at [385, 688] on button at bounding box center [374, 686] width 23 height 23
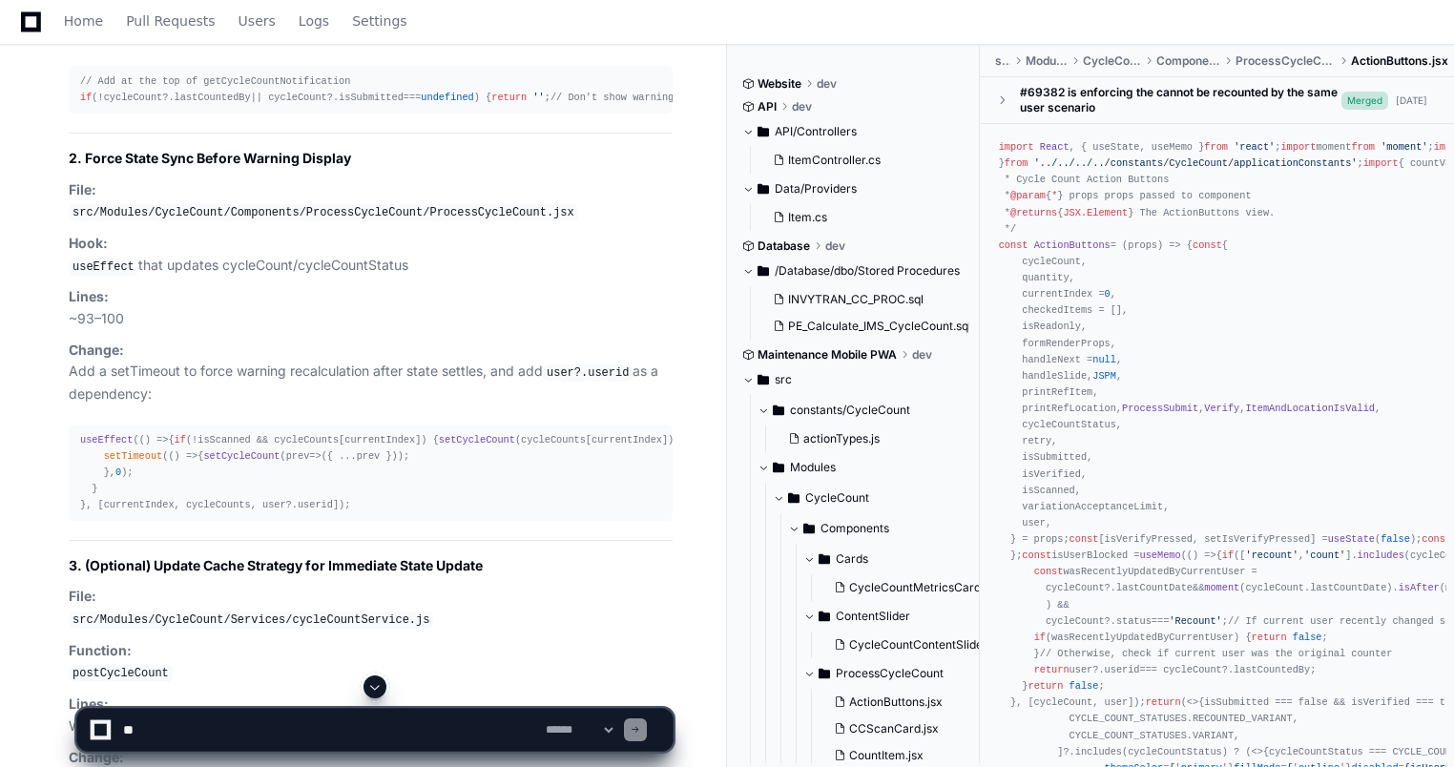
scroll to position [9553, 0]
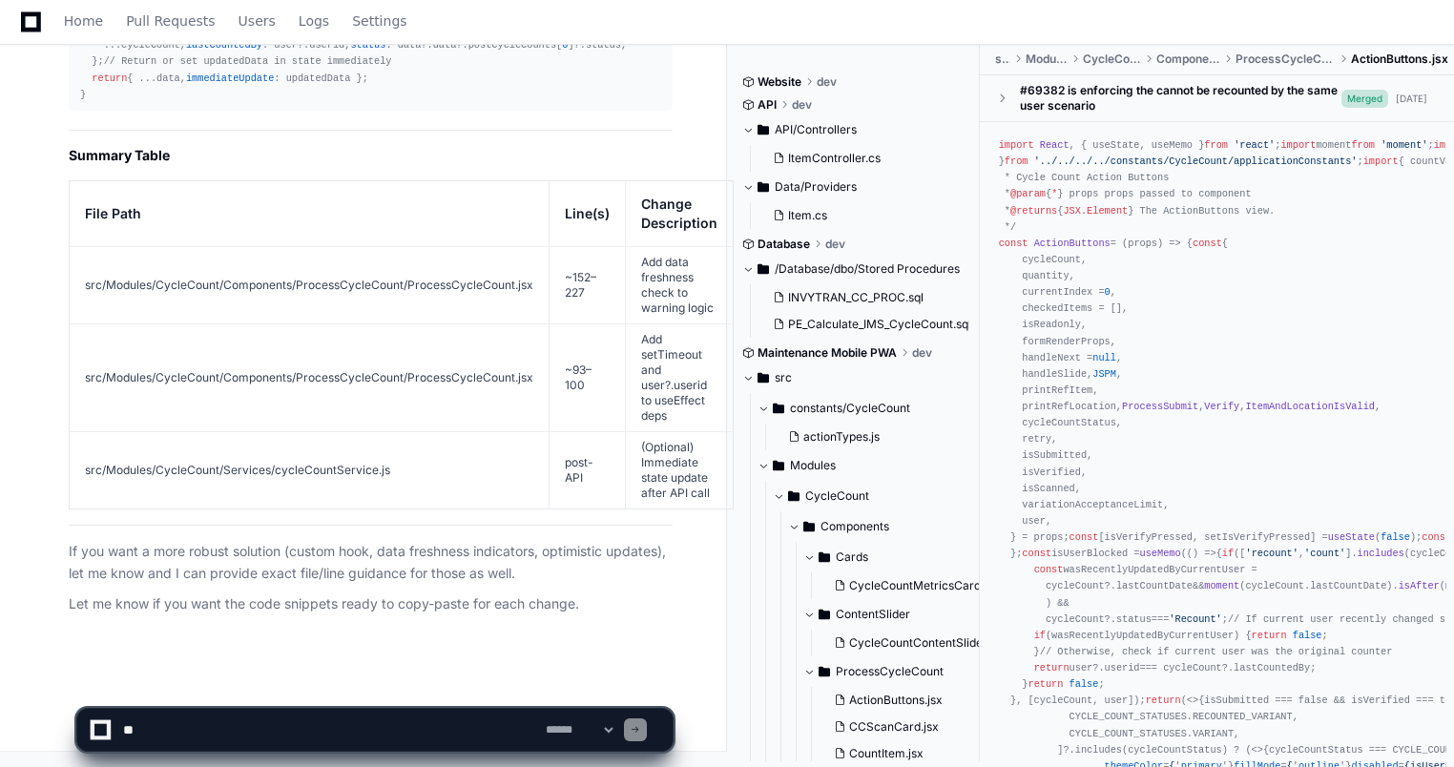
click at [370, 594] on p "Let me know if you want the code snippets ready to copy-paste for each change." at bounding box center [371, 604] width 604 height 22
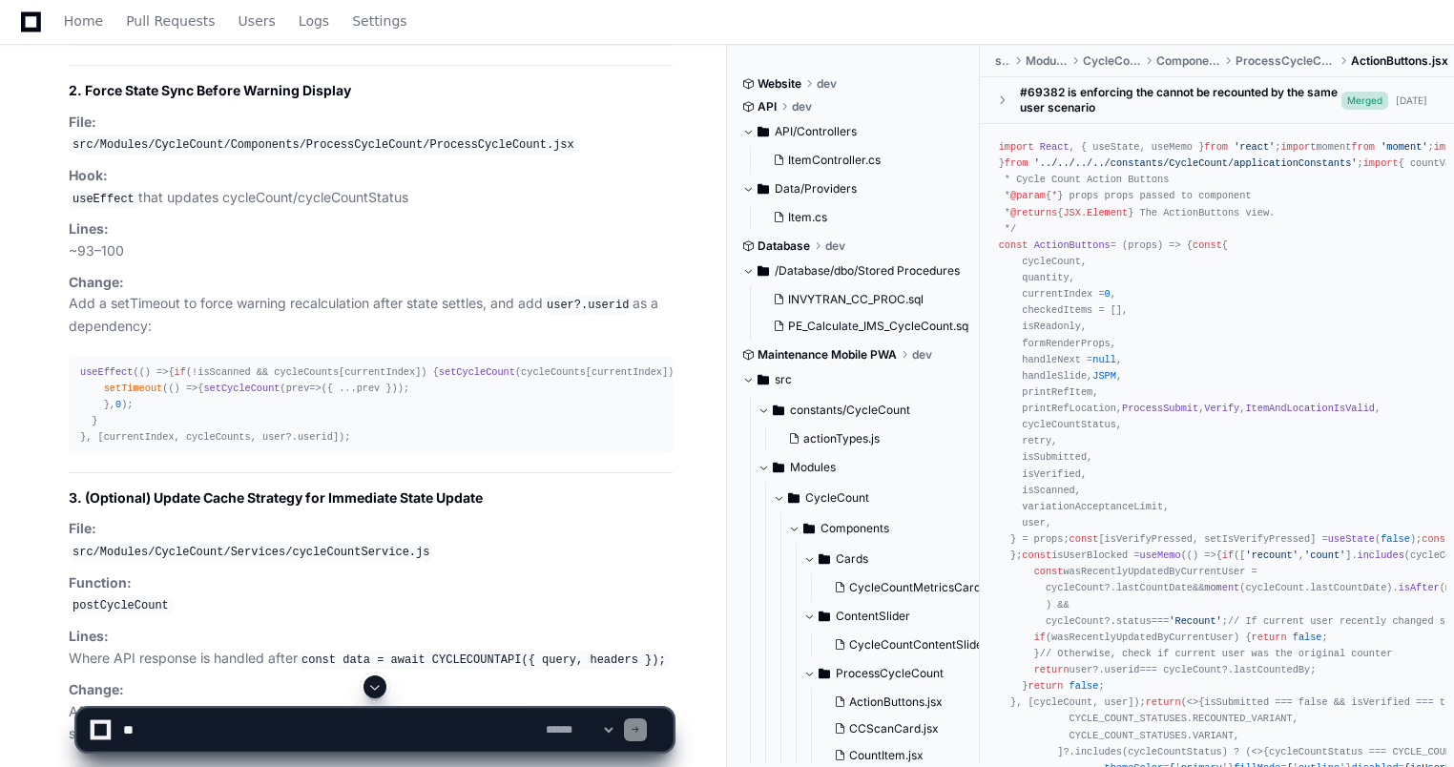
scroll to position [8561, 0]
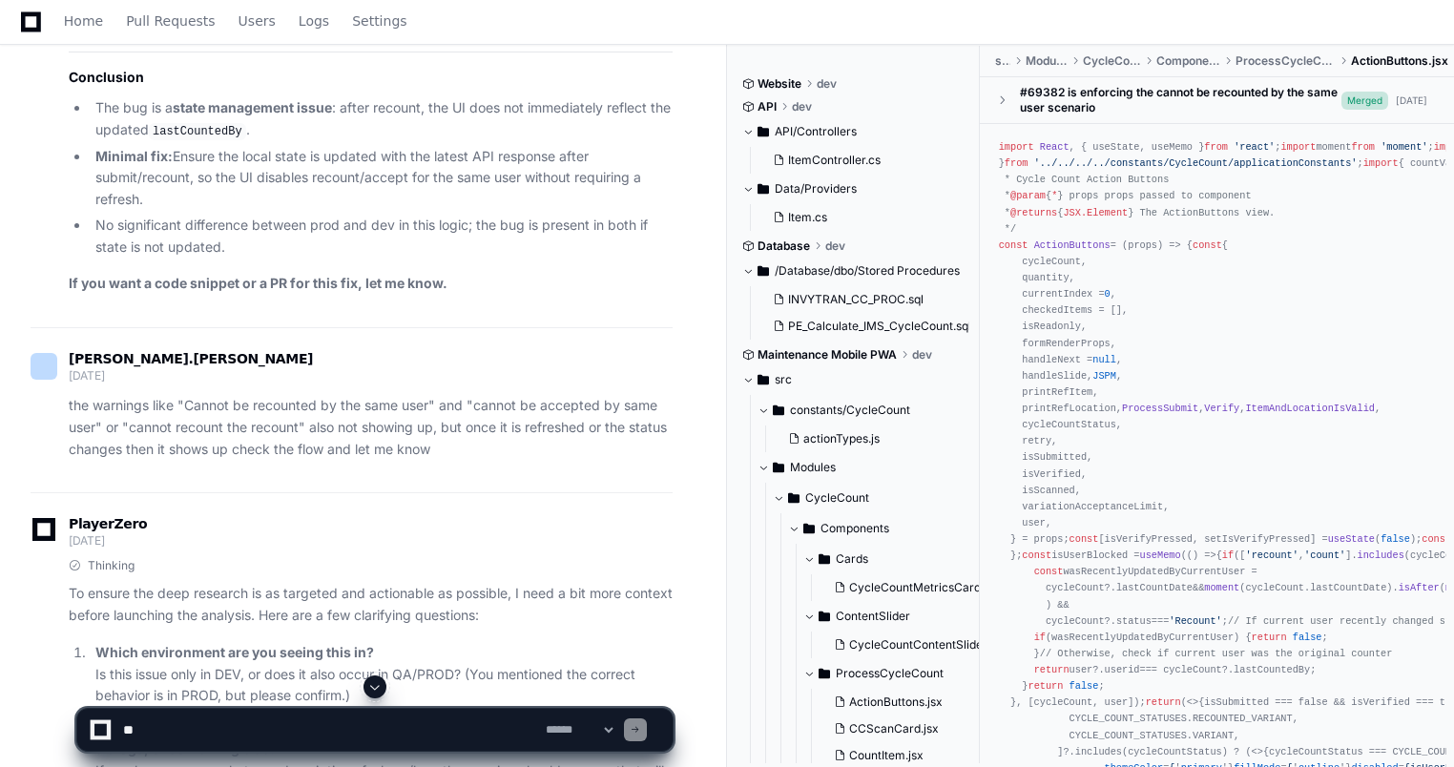
scroll to position [3106, 0]
